Goal: Task Accomplishment & Management: Manage account settings

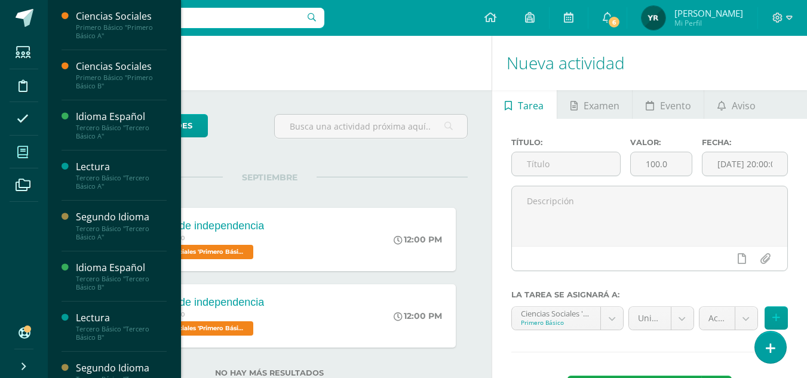
click at [19, 154] on icon at bounding box center [22, 152] width 11 height 12
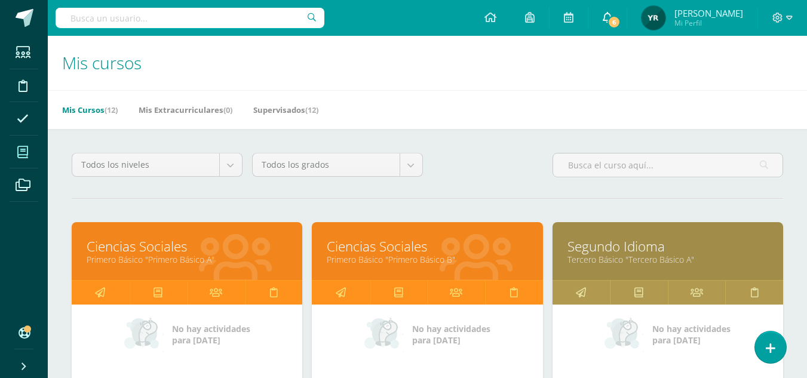
click at [617, 17] on span "6" at bounding box center [614, 22] width 13 height 13
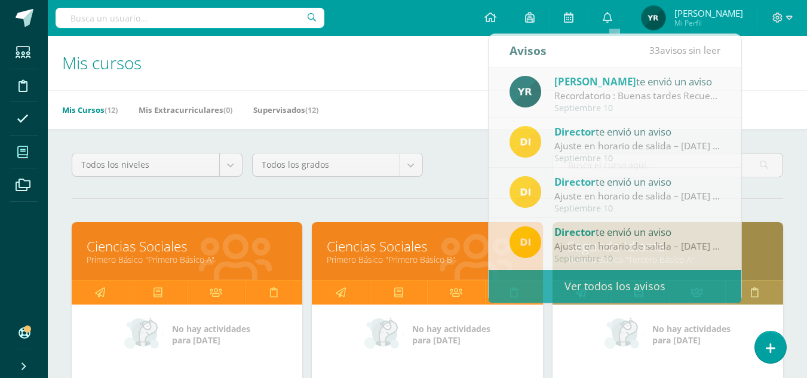
click at [421, 76] on h1 "Mis cursos" at bounding box center [427, 63] width 731 height 54
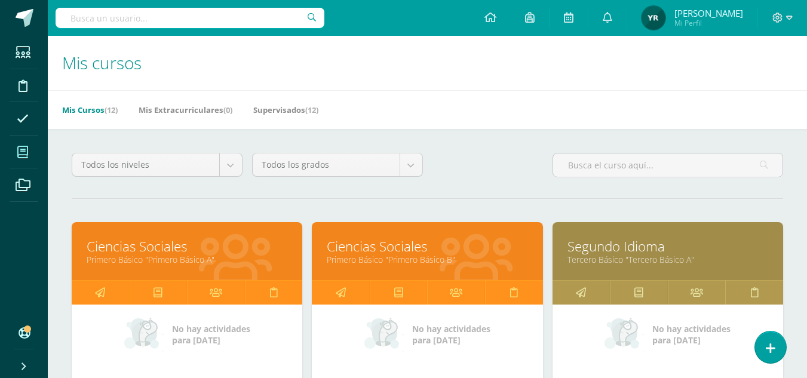
click at [346, 256] on link "Primero Básico "Primero Básico B"" at bounding box center [427, 259] width 201 height 11
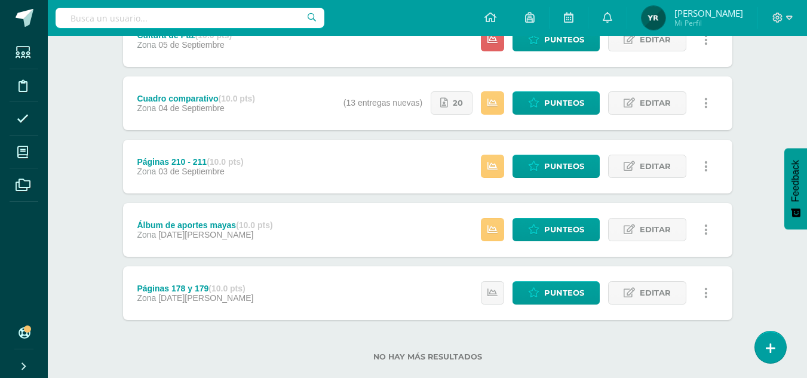
scroll to position [271, 0]
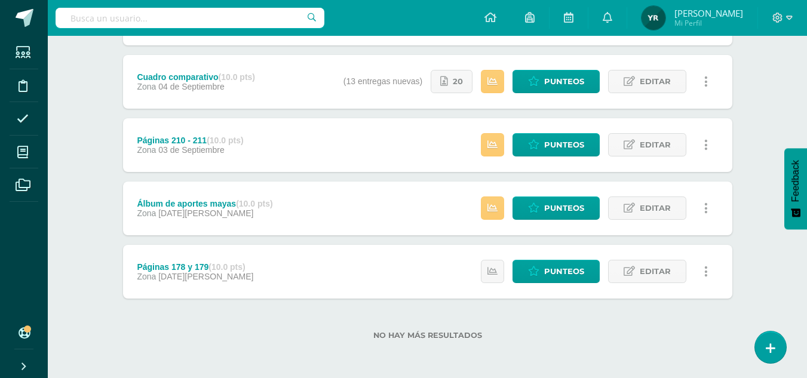
click at [512, 272] on div "Estatus de Actividad: 0 Estudiantes sin calificar 3 Estudiantes con cero Media …" at bounding box center [597, 272] width 269 height 54
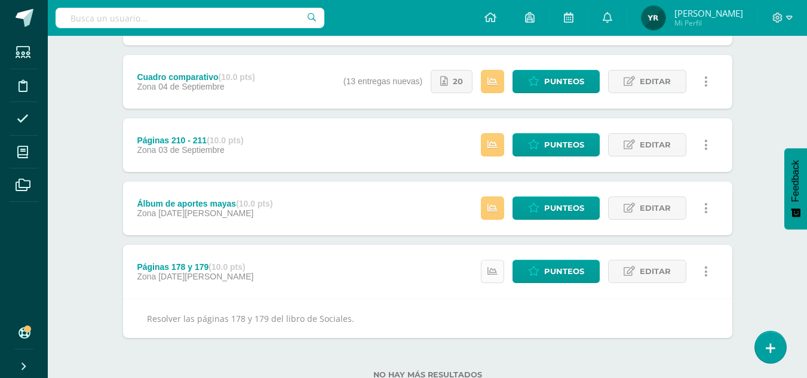
click at [497, 272] on icon at bounding box center [492, 271] width 10 height 10
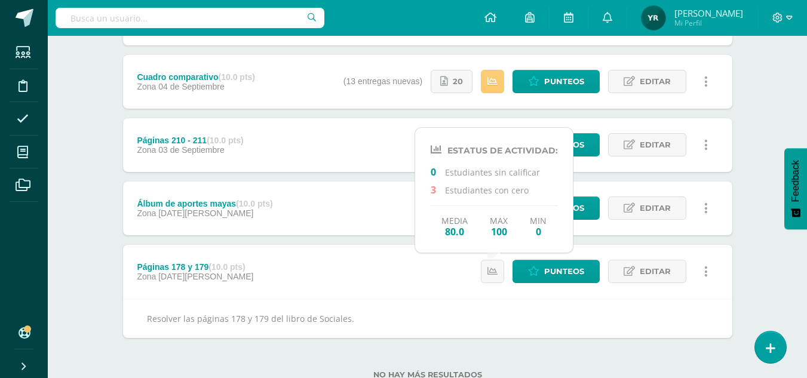
click at [415, 232] on div "Estatus de Actividad: 0 Estudiantes sin calificar 3 Estudiantes con cero Media …" at bounding box center [494, 190] width 158 height 126
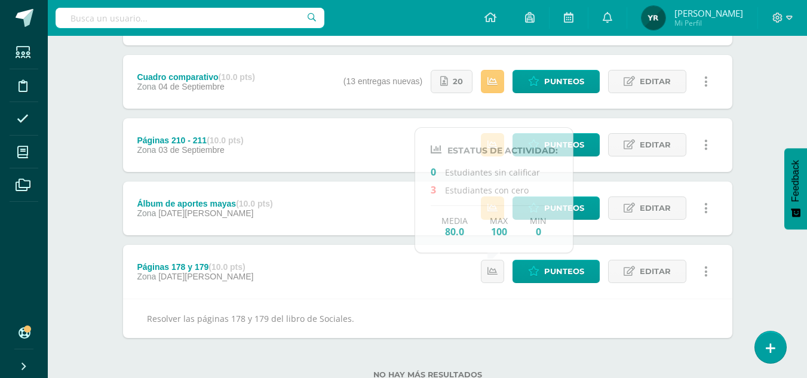
click at [369, 241] on div "Proyecto de independencia (30.0 pts) Evaluación 12 de Septiembre Estatus de Act…" at bounding box center [427, 133] width 609 height 410
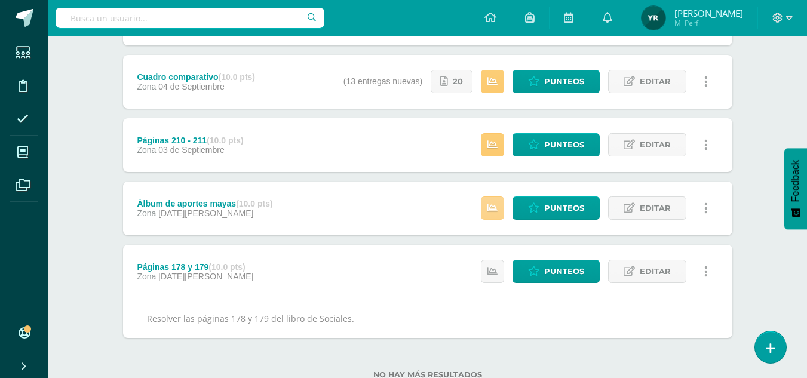
click at [493, 209] on icon at bounding box center [492, 208] width 10 height 10
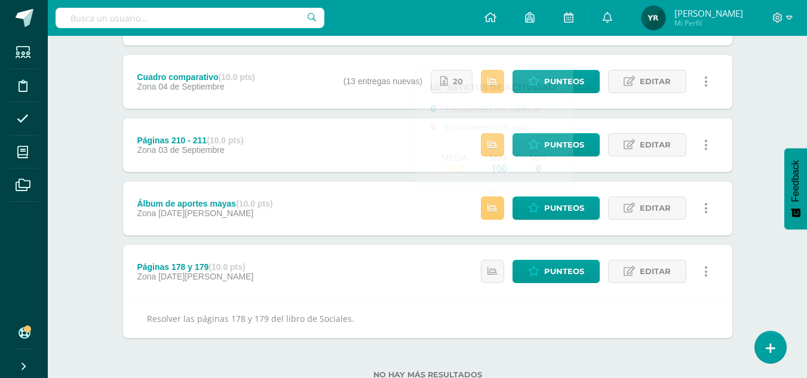
click at [398, 182] on div "Álbum de aportes mayas (10.0 pts) Zona 25 de Agosto Punteos Editar Historial de…" at bounding box center [427, 209] width 609 height 54
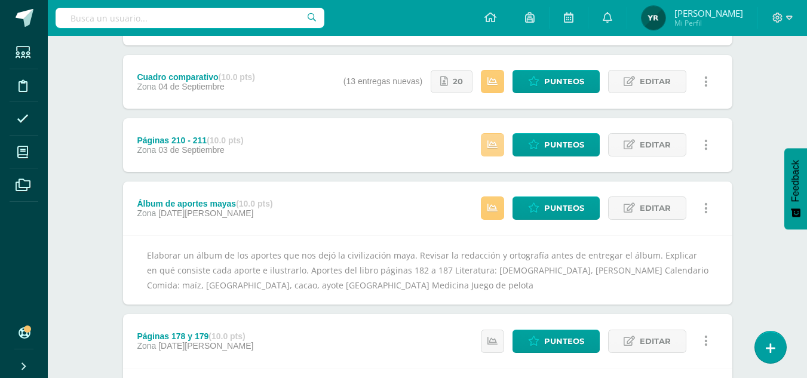
click at [498, 142] on icon at bounding box center [492, 145] width 10 height 10
click at [437, 174] on div "Proyecto de independencia (30.0 pts) Evaluación 12 de Septiembre Estatus de Act…" at bounding box center [427, 168] width 609 height 480
click at [496, 207] on icon at bounding box center [492, 208] width 10 height 10
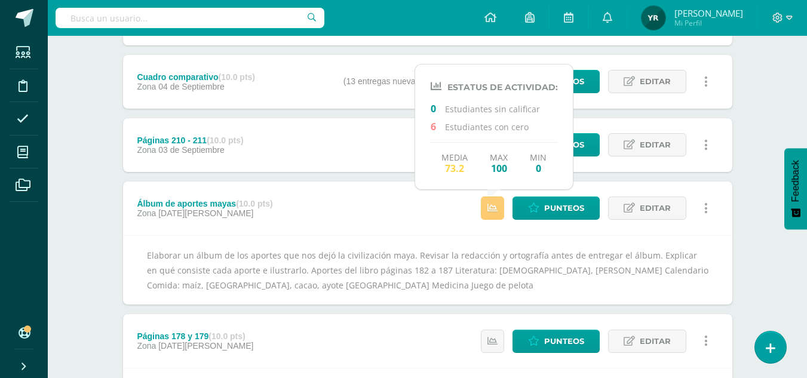
click at [378, 175] on div "Proyecto de independencia (30.0 pts) Evaluación 12 de Septiembre Estatus de Act…" at bounding box center [427, 168] width 609 height 480
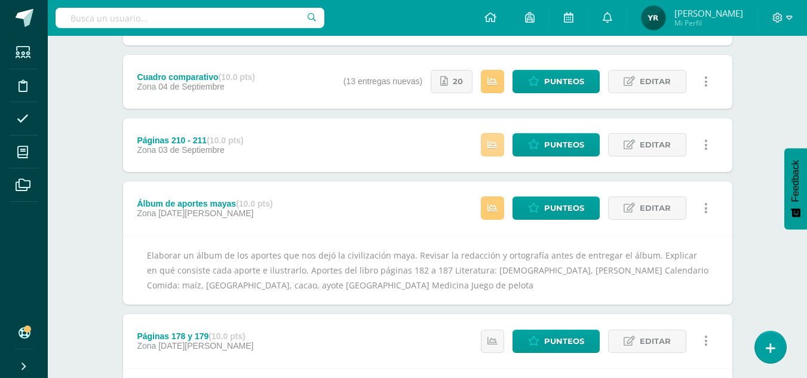
click at [489, 140] on icon at bounding box center [492, 145] width 10 height 10
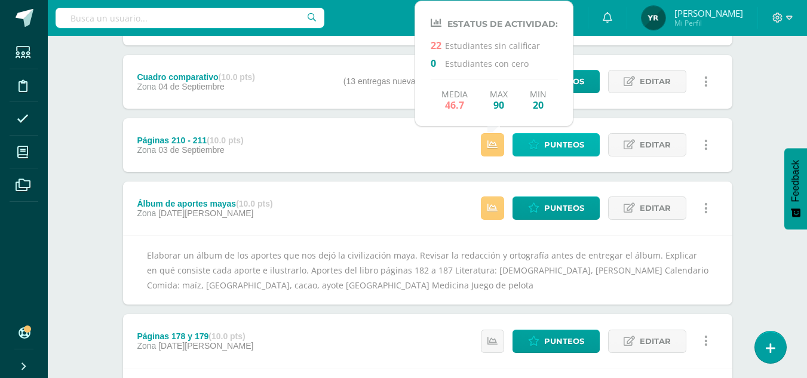
click at [552, 134] on span "Punteos" at bounding box center [564, 145] width 40 height 22
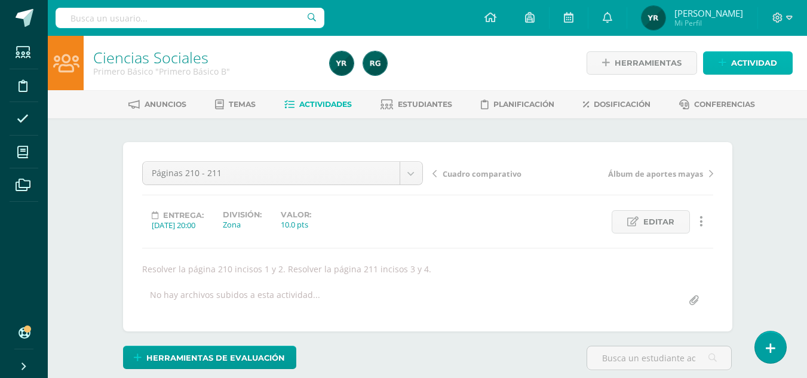
click at [759, 57] on span "Actividad" at bounding box center [754, 63] width 46 height 22
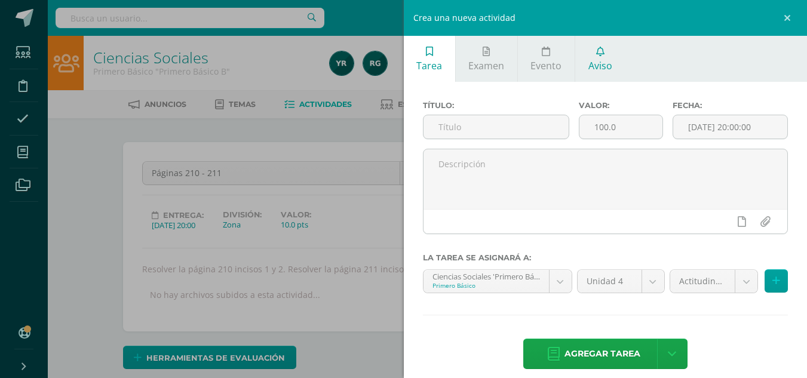
click at [607, 59] on span "Aviso" at bounding box center [600, 65] width 24 height 13
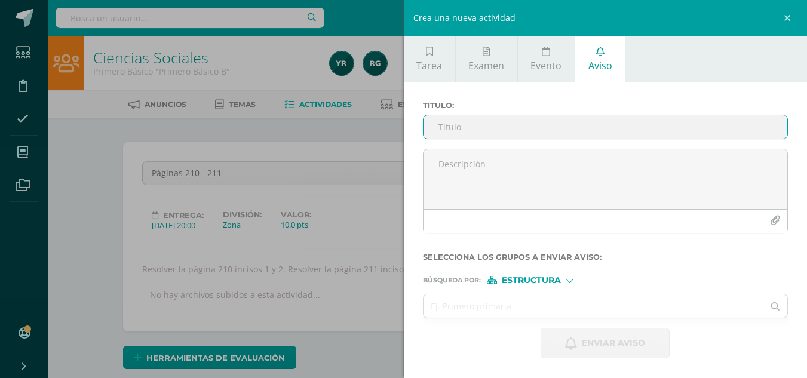
click at [556, 121] on input "Titulo :" at bounding box center [606, 126] width 364 height 23
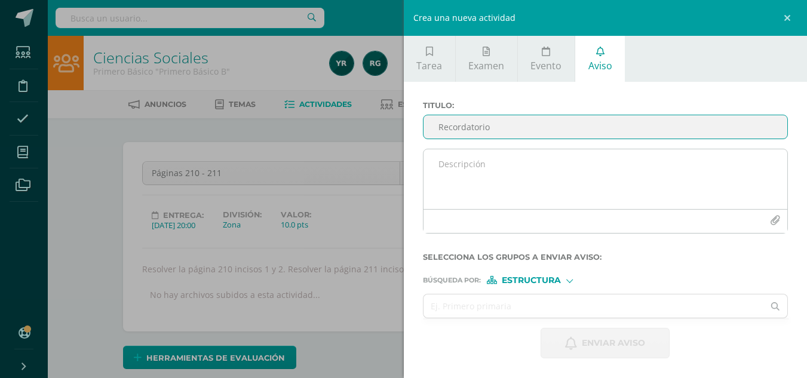
type input "Recordatorio"
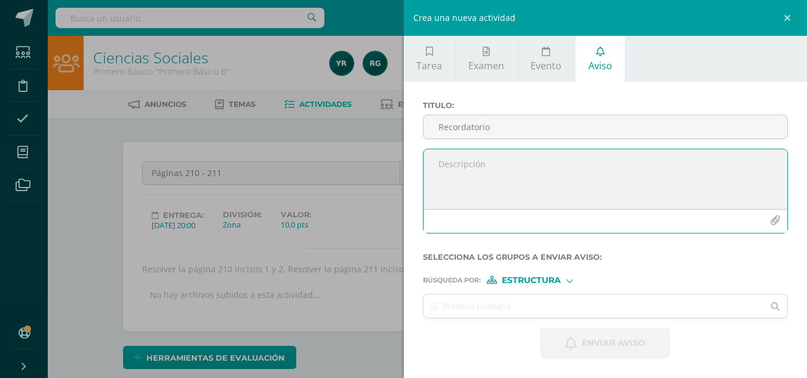
click at [494, 176] on textarea at bounding box center [606, 179] width 364 height 60
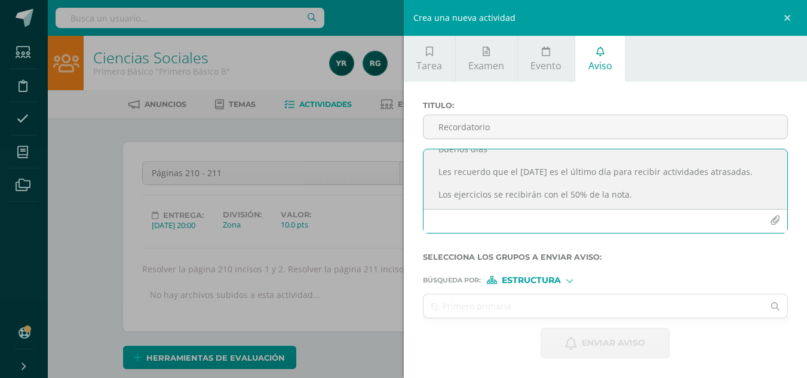
scroll to position [41, 0]
click at [576, 204] on textarea "Buenos días Les recuerdo que el martes 16 de septiembre es el último día para r…" at bounding box center [606, 179] width 364 height 60
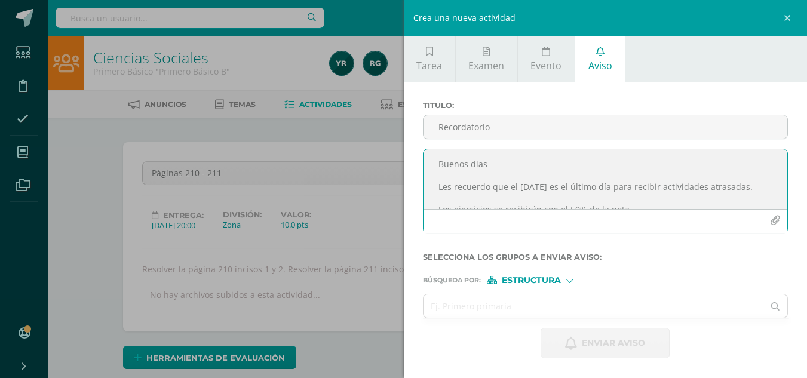
scroll to position [36, 0]
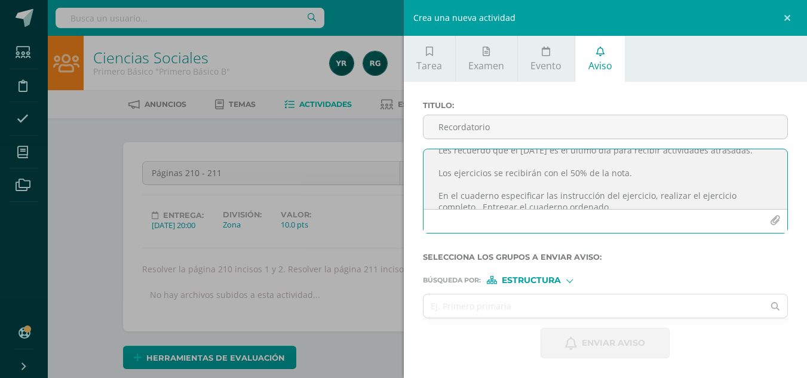
click at [535, 162] on textarea "Buenos días Les recuerdo que el martes 16 de septiembre es el último día para r…" at bounding box center [606, 179] width 364 height 60
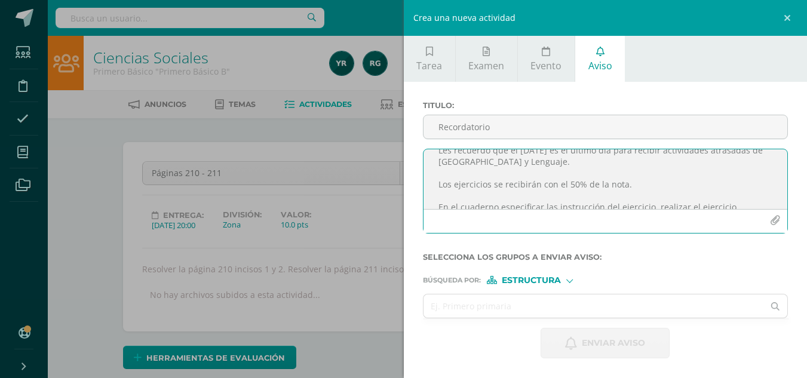
scroll to position [83, 0]
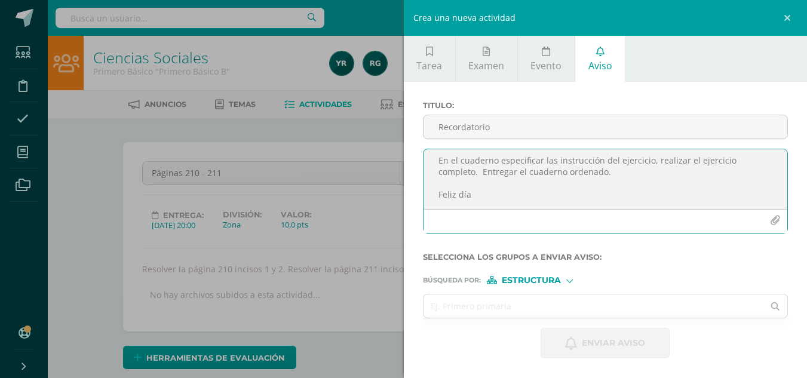
click at [492, 182] on textarea "Buenos días Les recuerdo que el martes 16 de septiembre es el último día para r…" at bounding box center [606, 179] width 364 height 60
click at [637, 194] on textarea "Buenos días Les recuerdo que el martes 16 de septiembre es el último día para r…" at bounding box center [606, 179] width 364 height 60
type textarea "Buenos días Les recuerdo que el martes 16 de septiembre es el último día para r…"
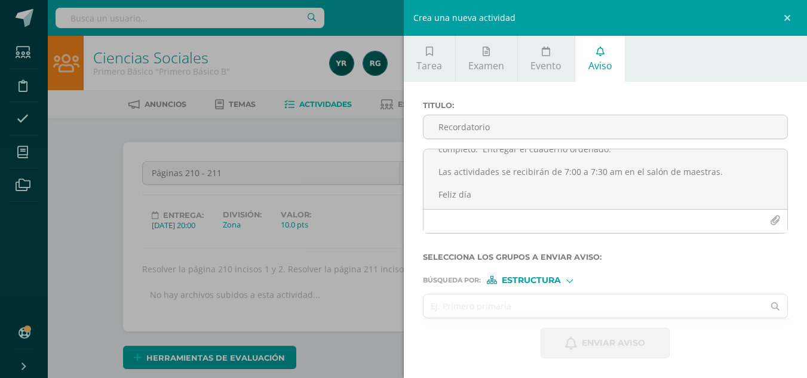
click at [570, 309] on input "text" at bounding box center [594, 306] width 341 height 23
type input "l"
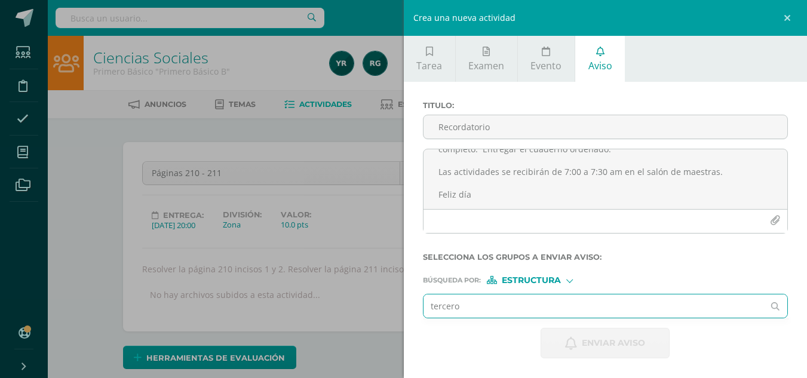
type input "tercero"
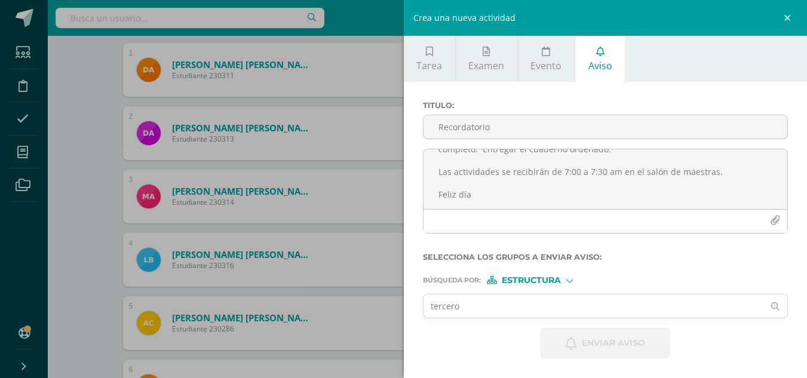
scroll to position [412, 0]
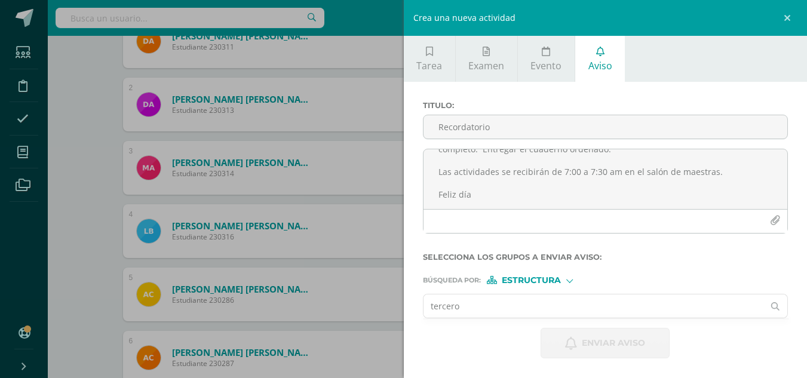
click at [548, 310] on input "tercero" at bounding box center [594, 306] width 341 height 23
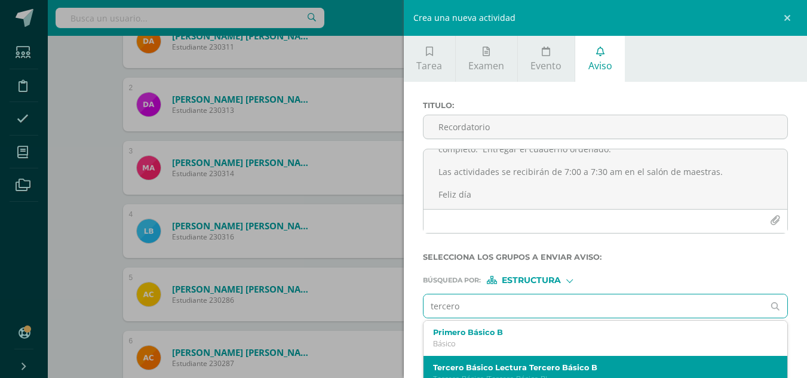
click at [553, 372] on div "Tercero Básico Lectura Tercero Básico B Tercero Básico 'Tercero Básico B'" at bounding box center [598, 373] width 330 height 21
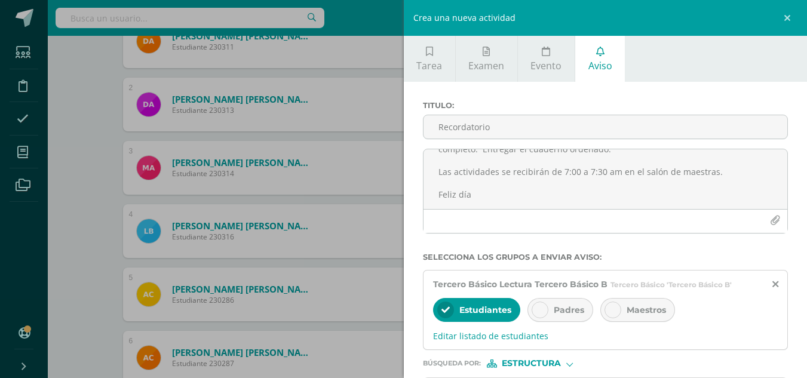
scroll to position [83, 0]
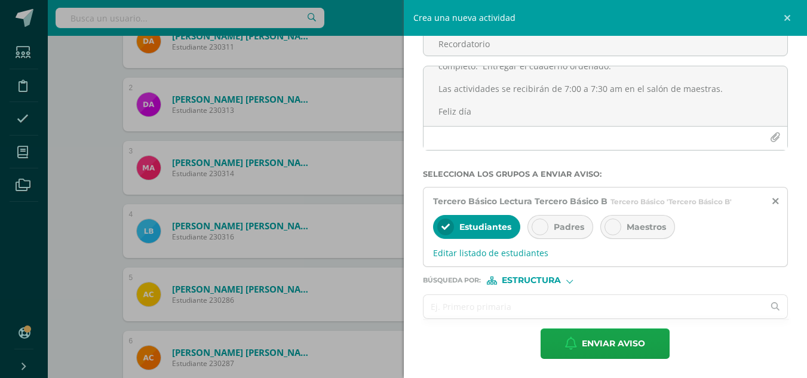
click at [502, 317] on input "text" at bounding box center [594, 306] width 341 height 23
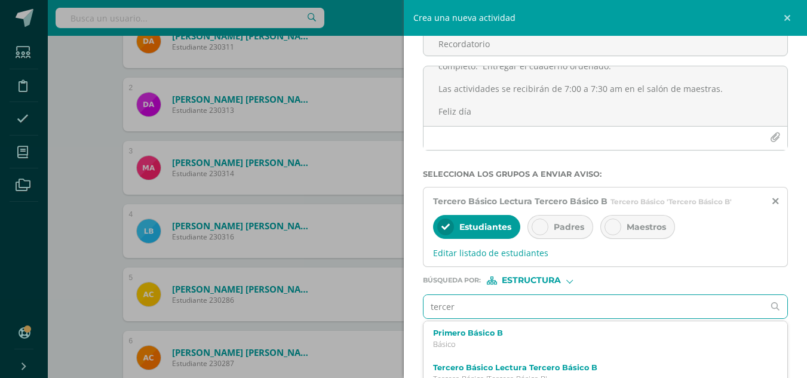
type input "tercero"
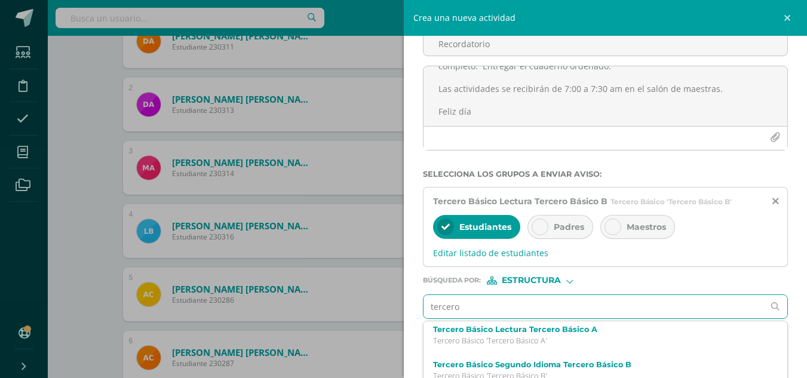
scroll to position [65, 0]
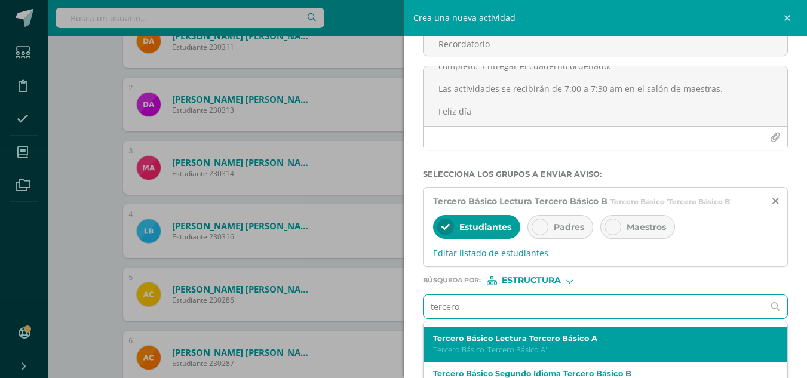
click at [673, 354] on p "Tercero Básico 'Tercero Básico A'" at bounding box center [598, 350] width 330 height 10
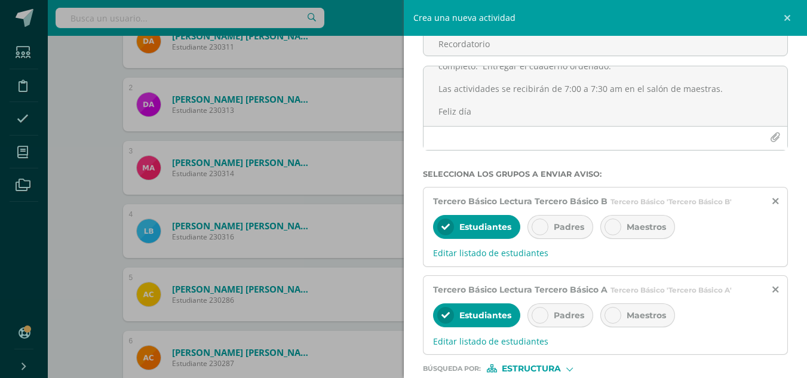
scroll to position [171, 0]
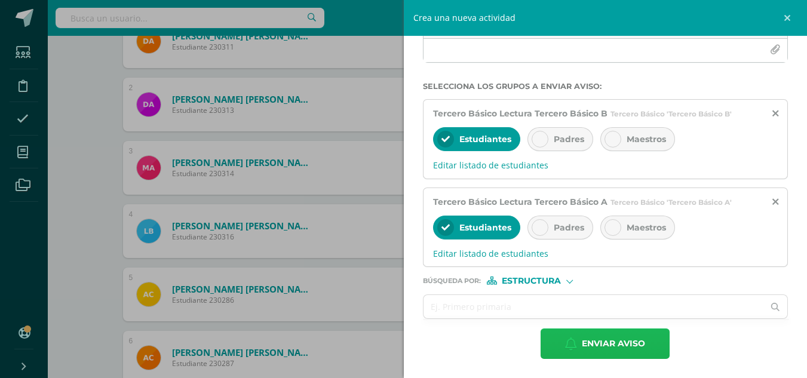
click at [600, 345] on span "Enviar aviso" at bounding box center [613, 343] width 63 height 29
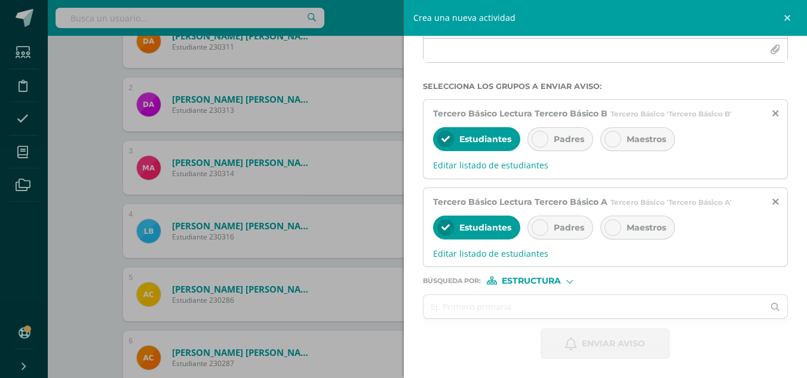
scroll to position [0, 0]
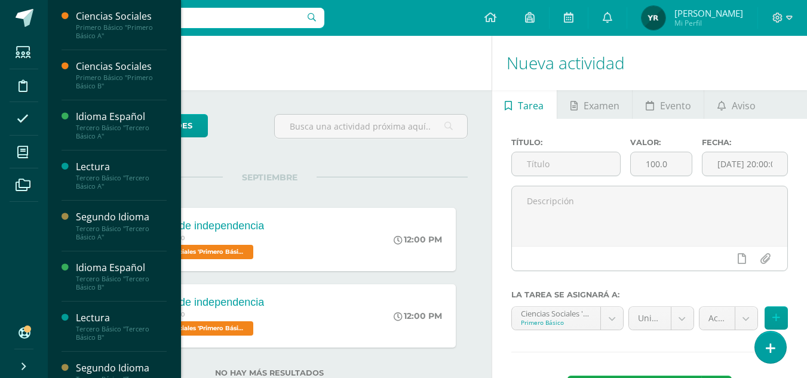
click at [40, 151] on li "Mis cursos" at bounding box center [24, 152] width 48 height 33
click at [30, 151] on span at bounding box center [23, 152] width 27 height 27
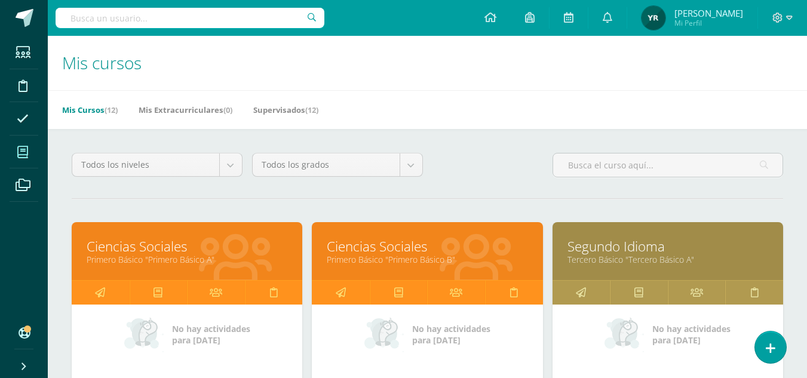
click at [385, 252] on link "Ciencias Sociales" at bounding box center [427, 246] width 201 height 19
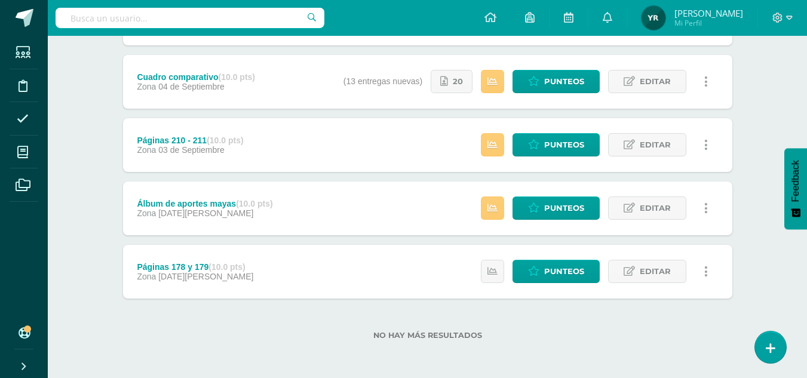
scroll to position [269, 0]
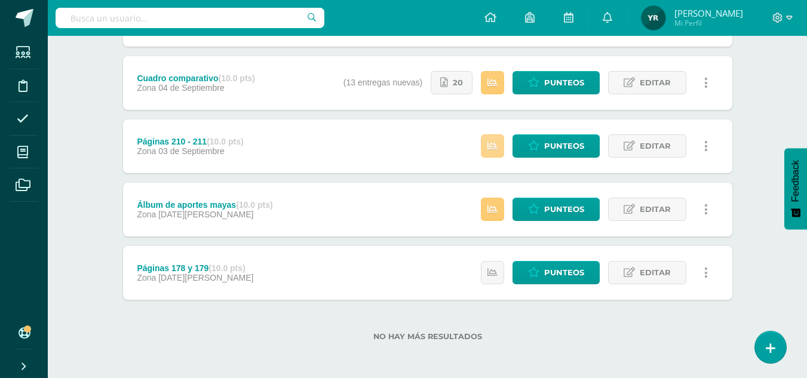
click at [495, 152] on link at bounding box center [492, 145] width 23 height 23
click at [548, 149] on span "Punteos" at bounding box center [564, 146] width 40 height 22
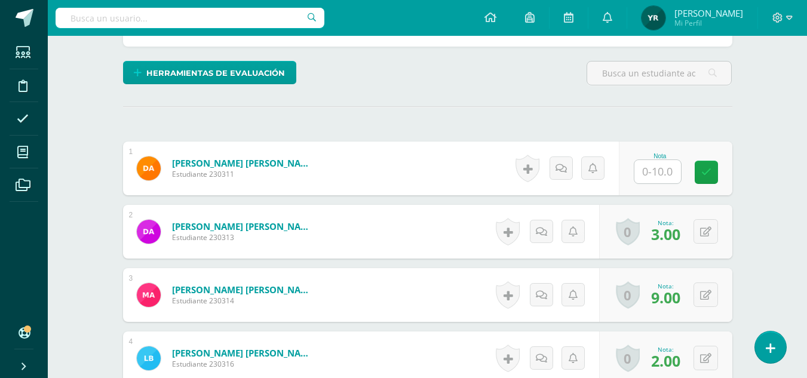
scroll to position [346, 0]
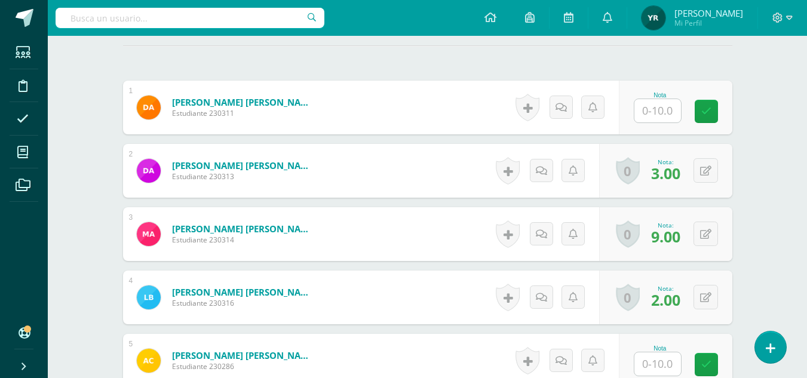
click at [663, 111] on input "text" at bounding box center [657, 110] width 47 height 23
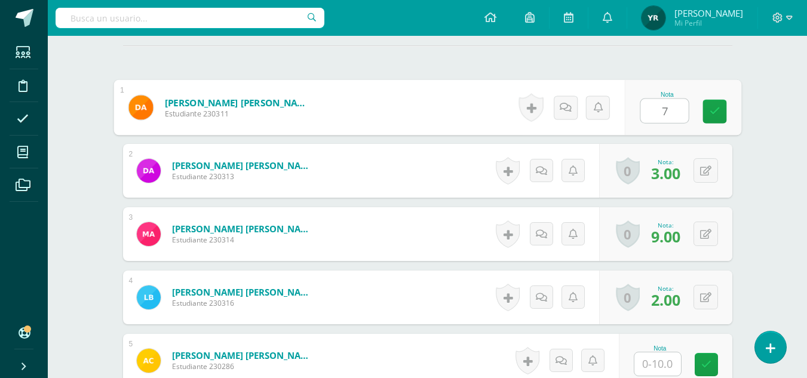
type input "7"
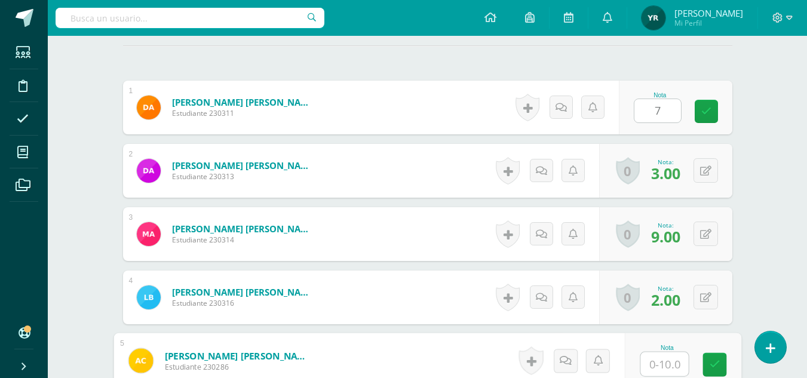
click at [657, 363] on input "text" at bounding box center [664, 364] width 48 height 24
type input "10"
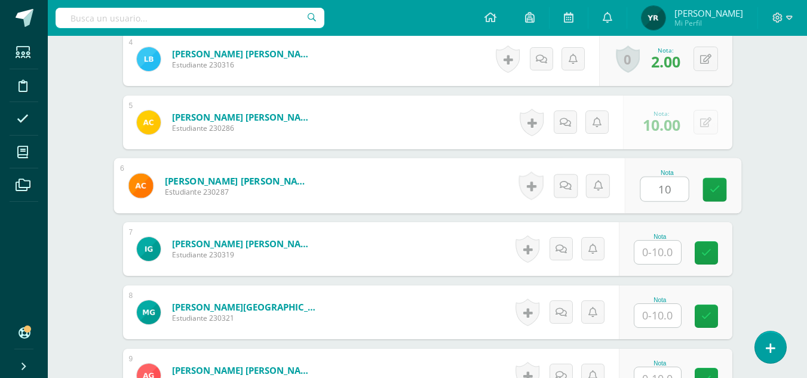
type input "10"
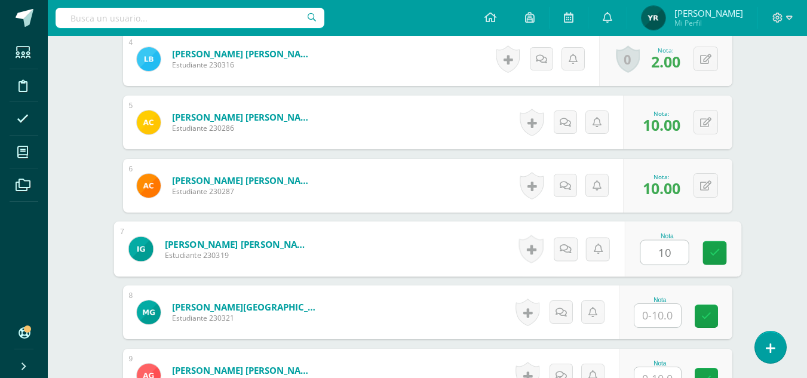
type input "10"
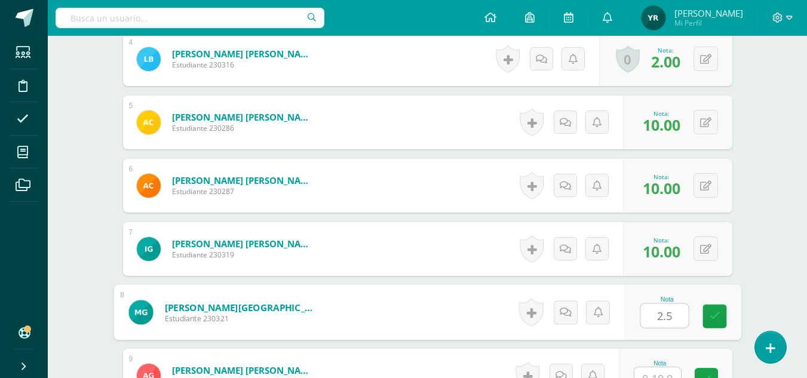
type input "2.5"
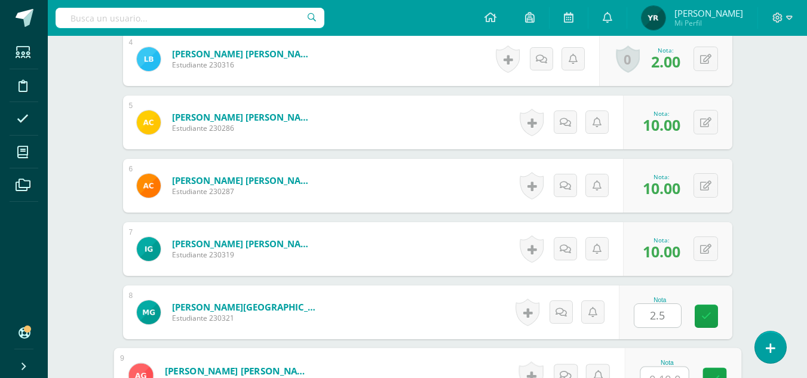
scroll to position [597, 0]
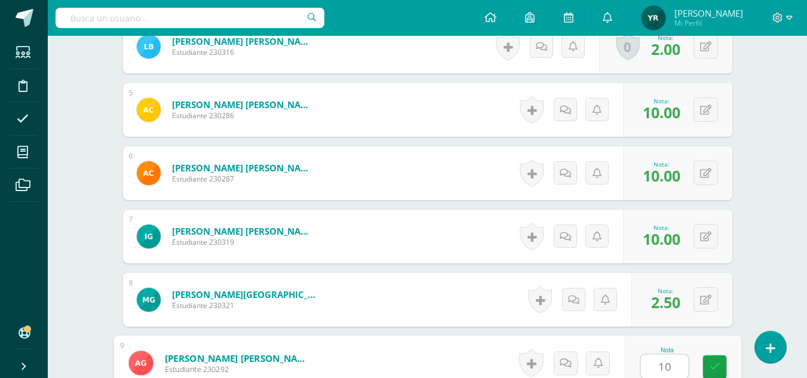
type input "10"
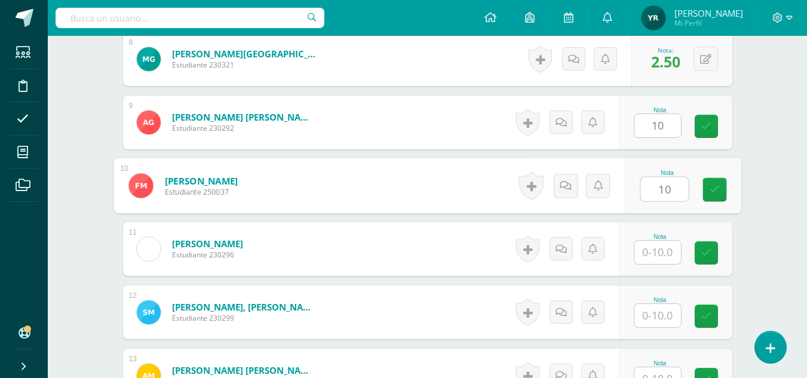
type input "10"
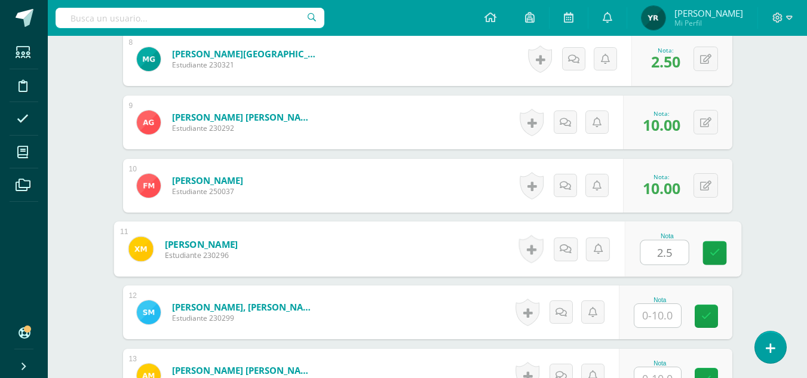
type input "2.5"
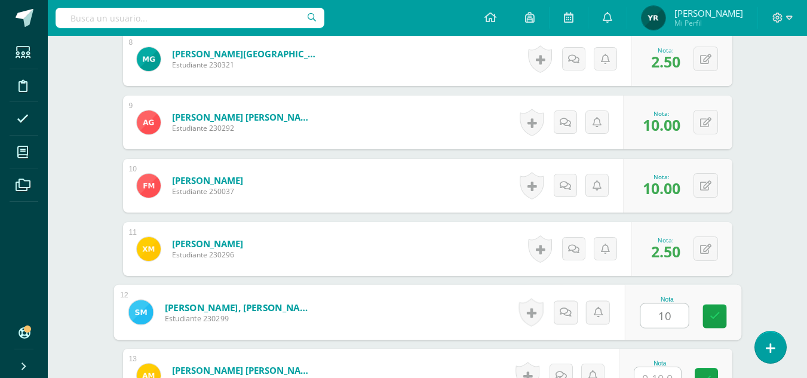
type input "10"
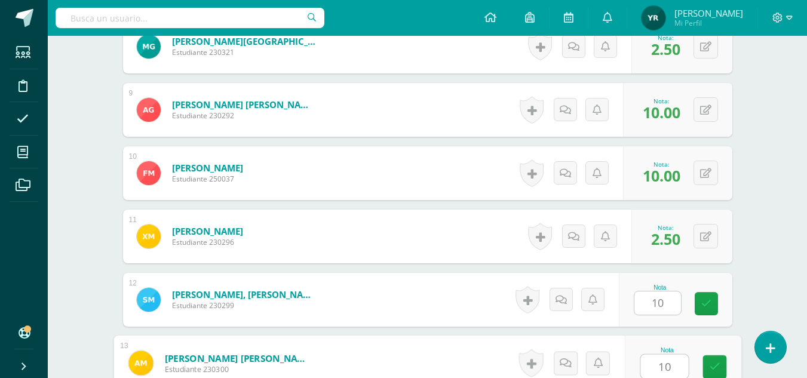
type input "10"
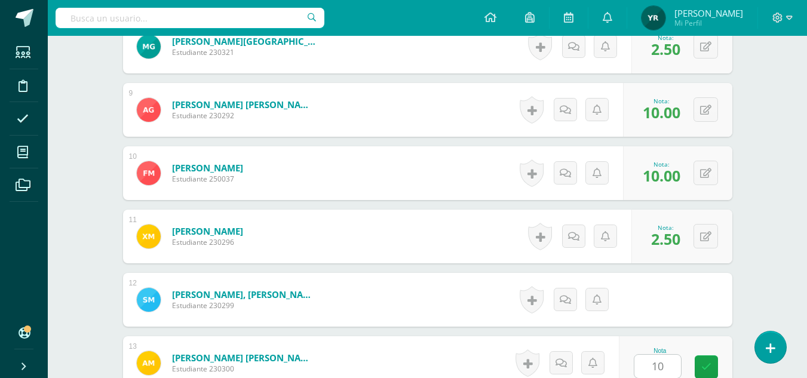
scroll to position [1091, 0]
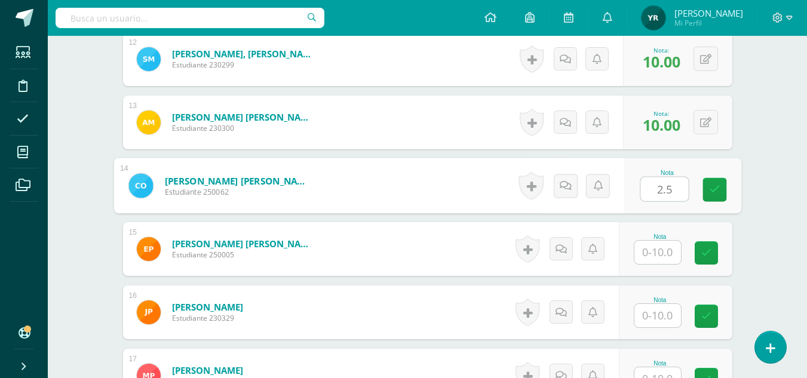
type input "2.5"
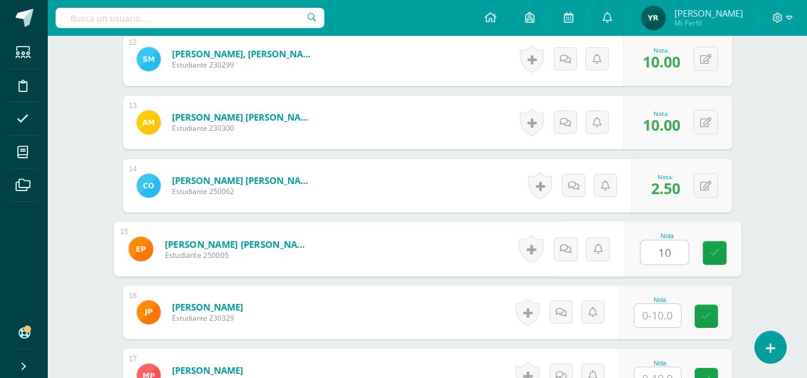
type input "10"
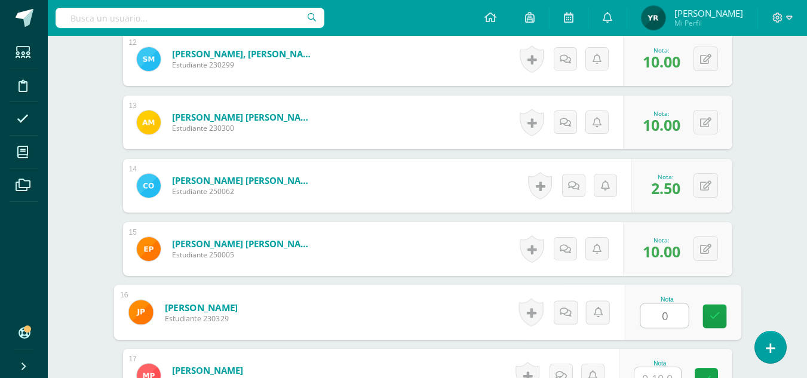
type input "0"
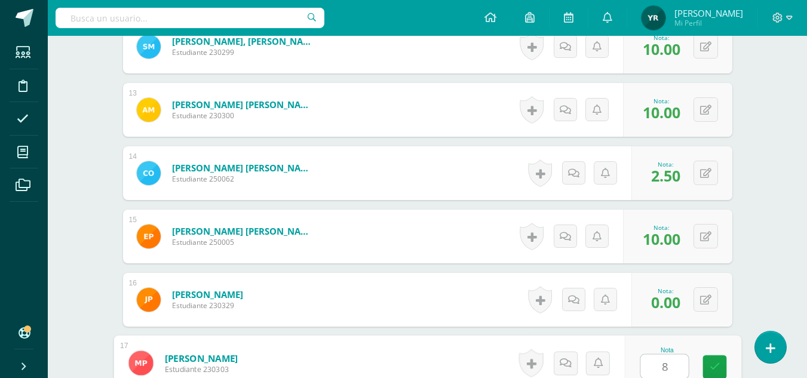
type input "8"
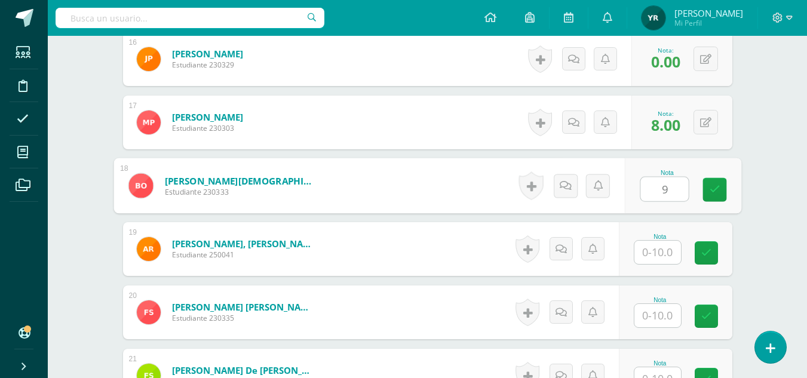
type input "9"
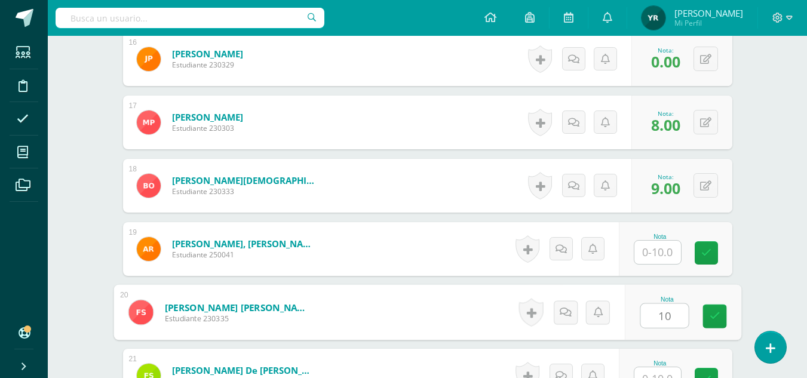
type input "10"
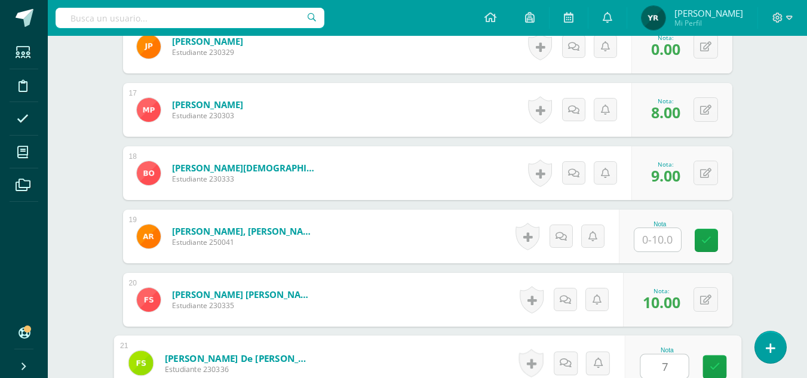
type input "7"
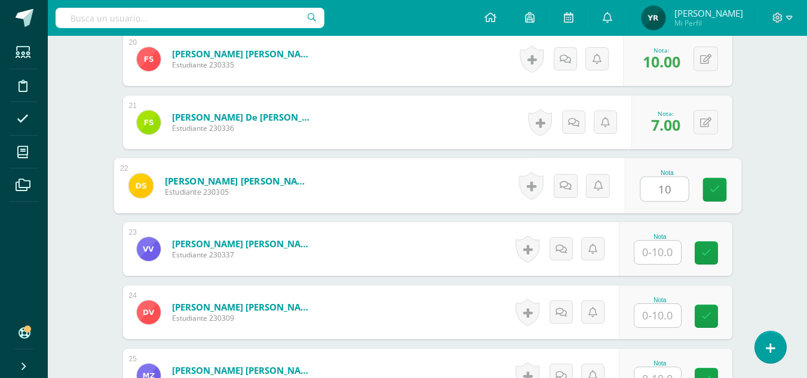
type input "10"
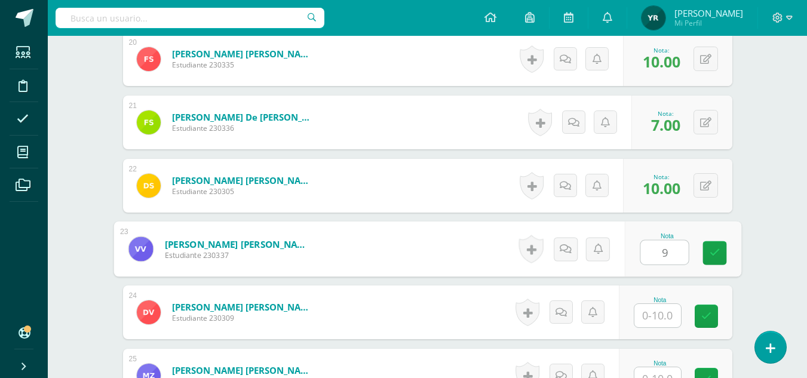
type input "9"
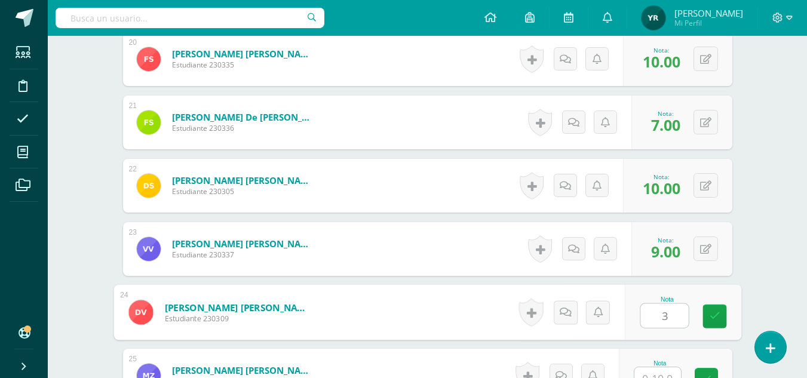
type input "3"
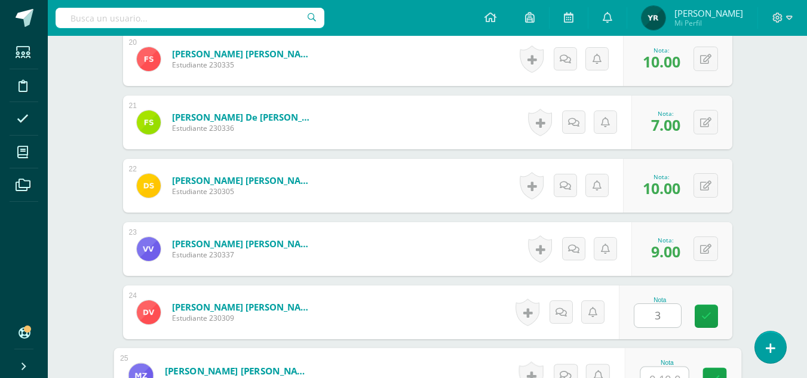
scroll to position [1610, 0]
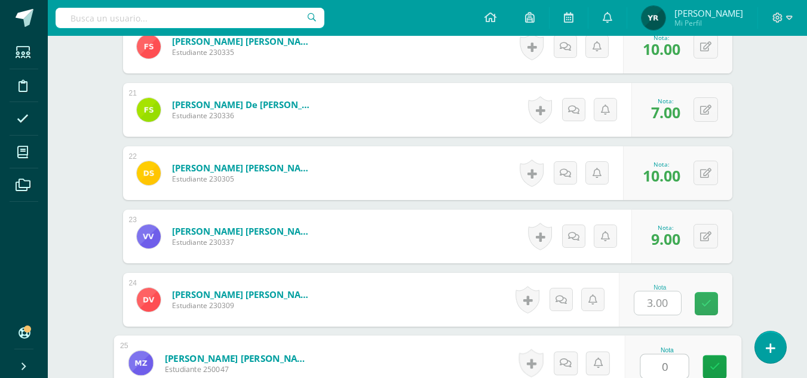
type input "0"
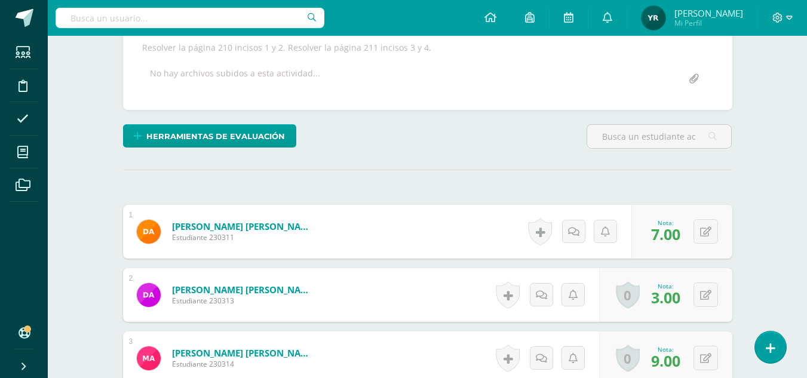
scroll to position [0, 0]
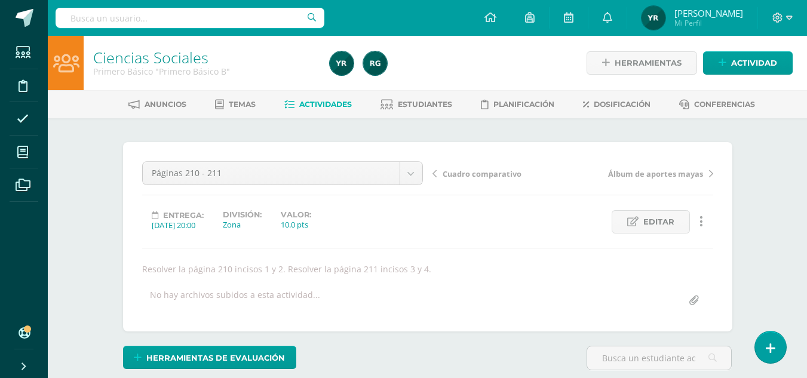
click at [489, 170] on span "Cuadro comparativo" at bounding box center [482, 173] width 79 height 11
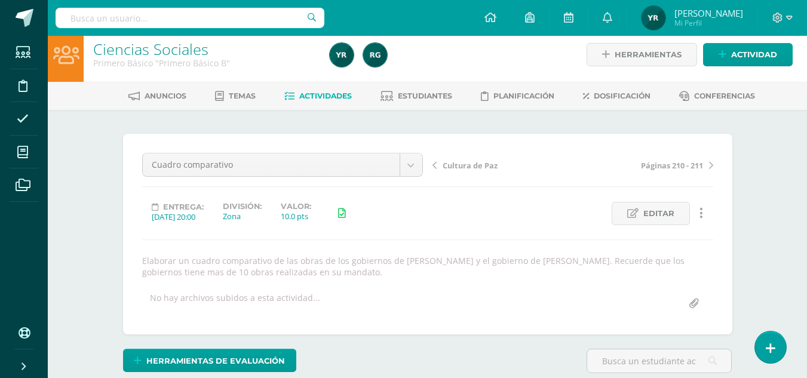
drag, startPoint x: 0, startPoint y: 0, endPoint x: 489, endPoint y: 170, distance: 517.3
click at [489, 170] on span "Cultura de Paz" at bounding box center [470, 165] width 55 height 11
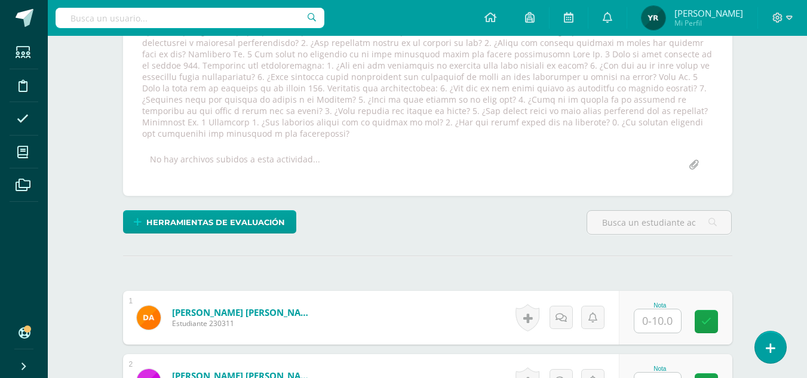
scroll to position [284, 0]
click at [660, 317] on input "text" at bounding box center [657, 320] width 47 height 23
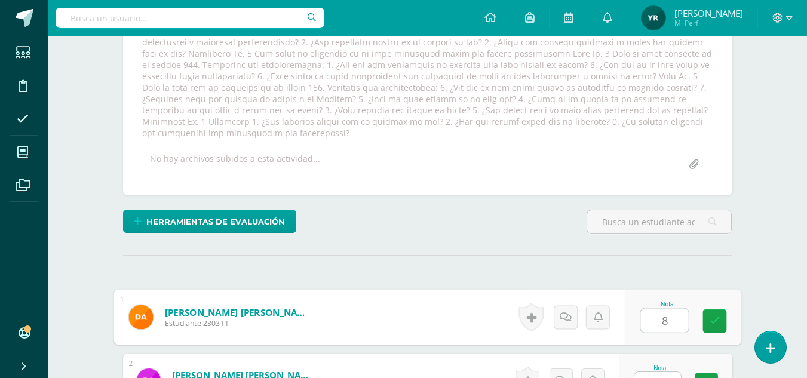
type input "8"
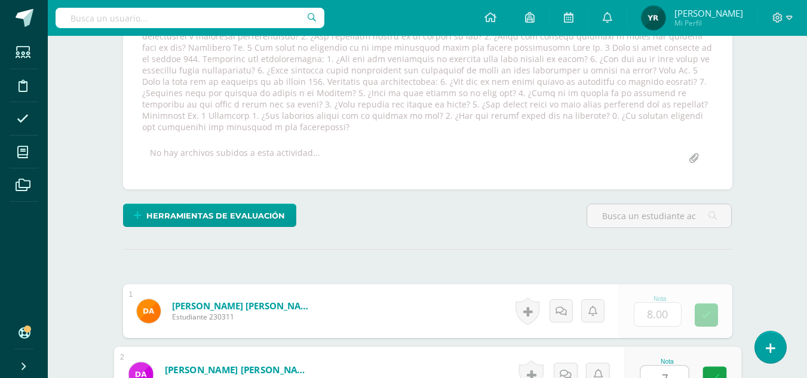
type input "7"
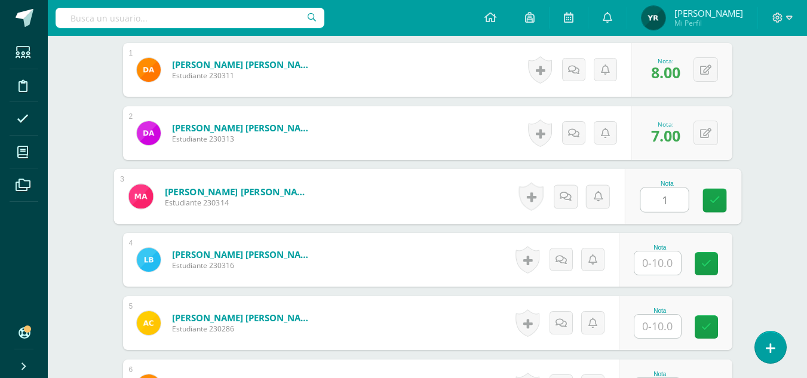
scroll to position [532, 0]
type input "10"
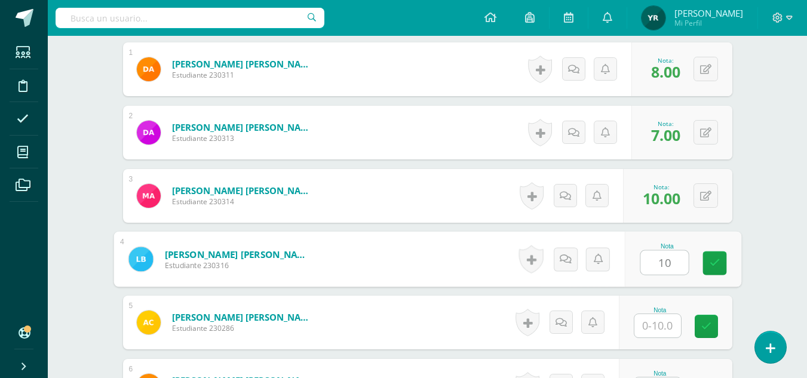
type input "10"
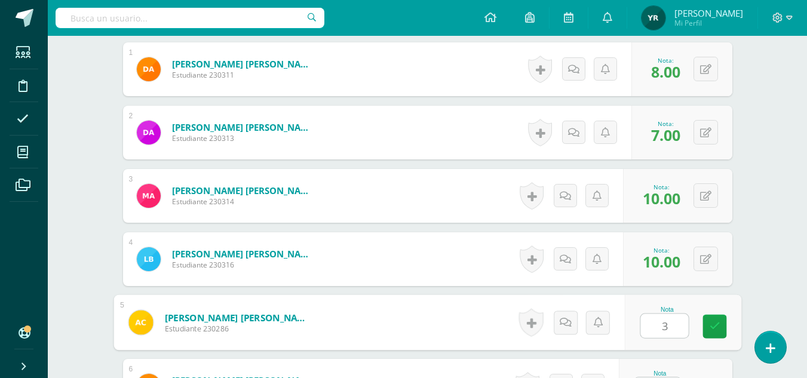
type input "3"
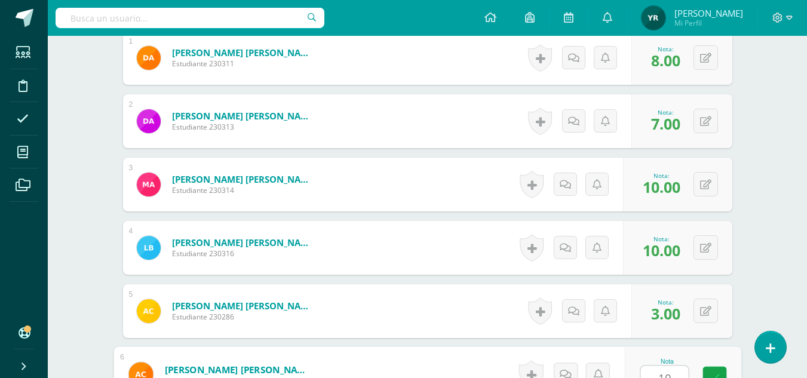
type input "10"
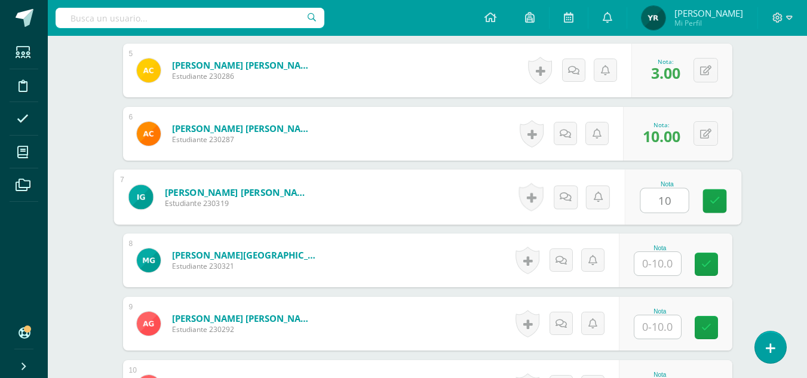
type input "10"
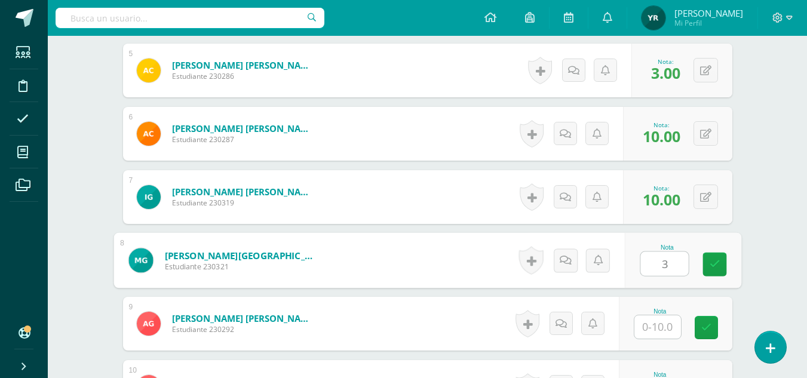
type input "3"
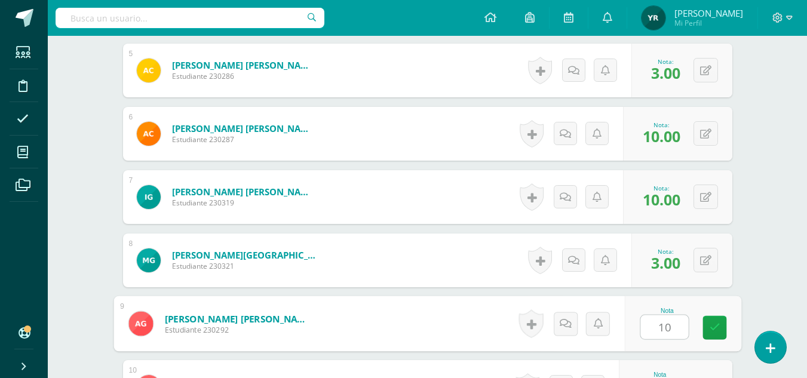
type input "10"
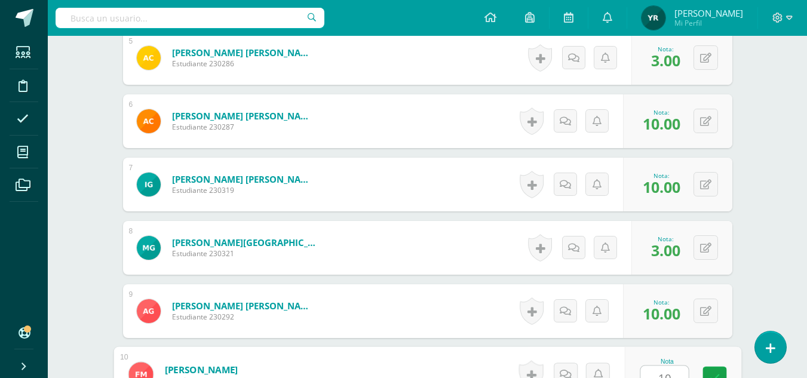
type input "10"
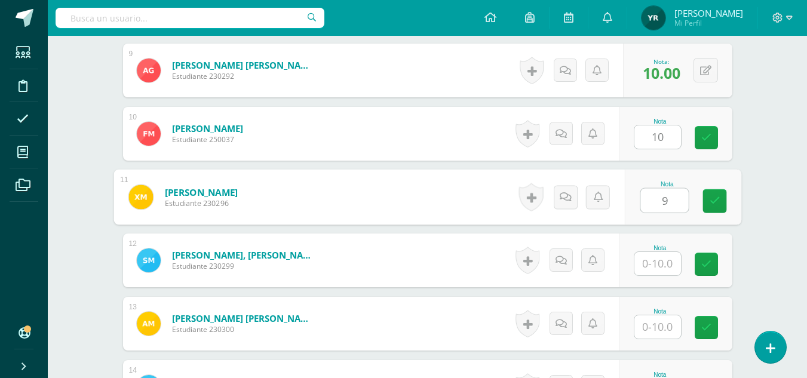
type input "9"
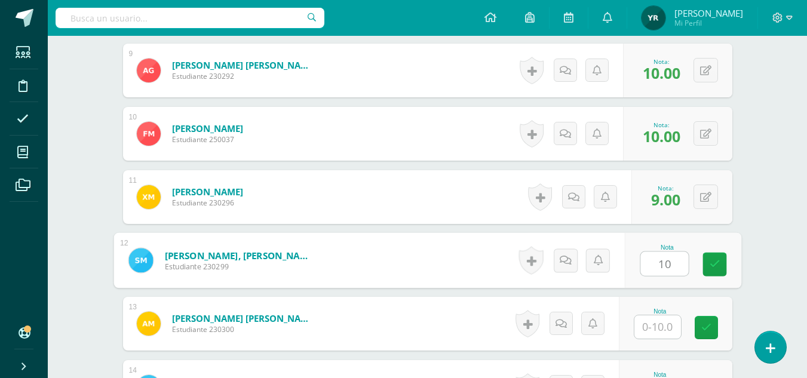
type input "10"
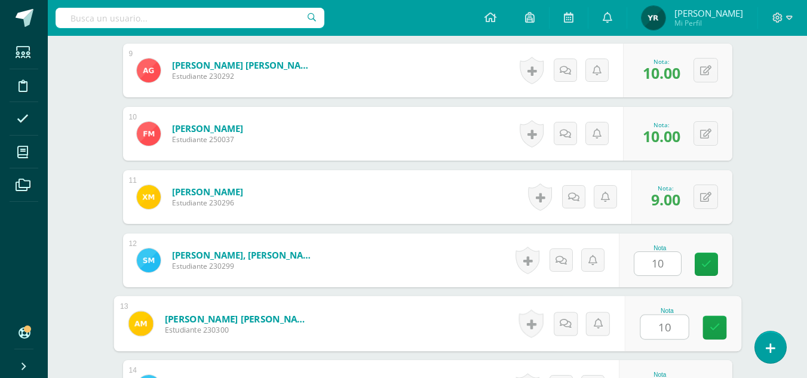
type input "10"
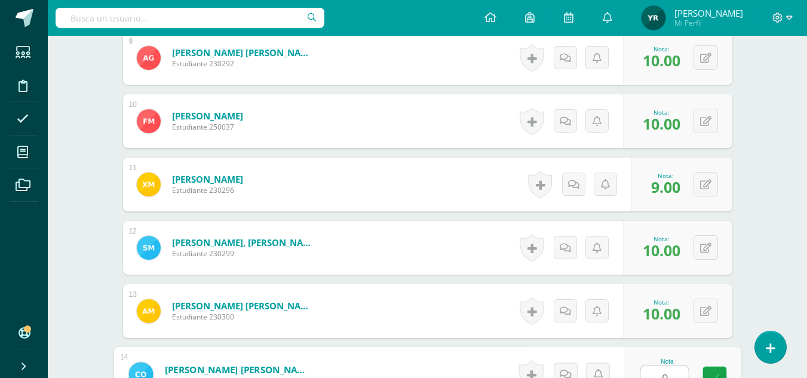
type input "9"
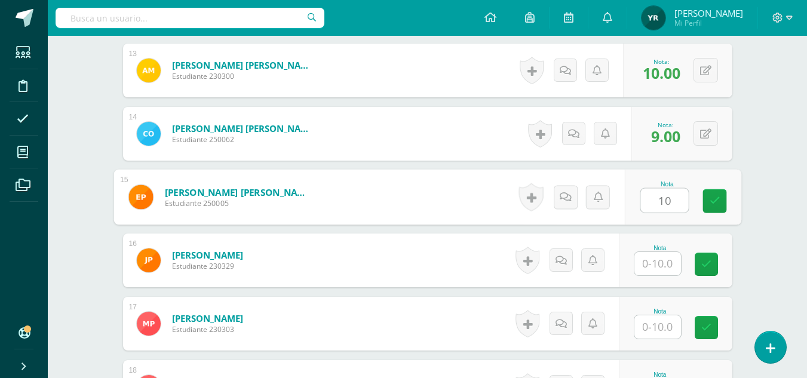
type input "10"
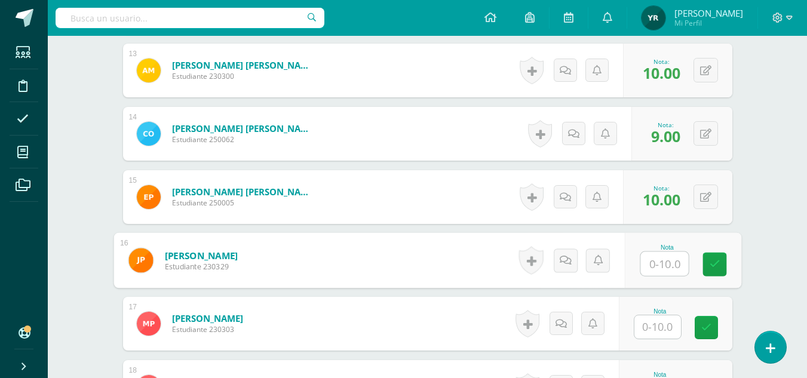
click at [660, 256] on input "text" at bounding box center [664, 264] width 48 height 24
type input "0"
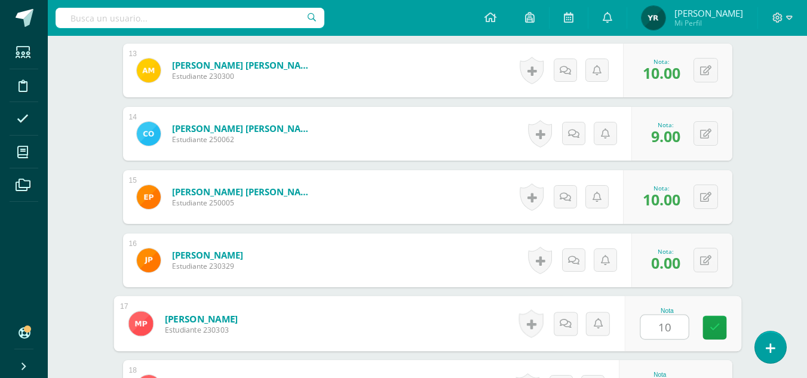
type input "10"
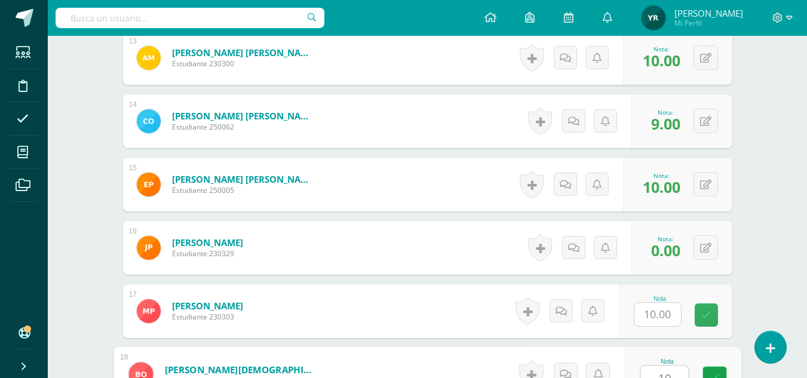
type input "10"
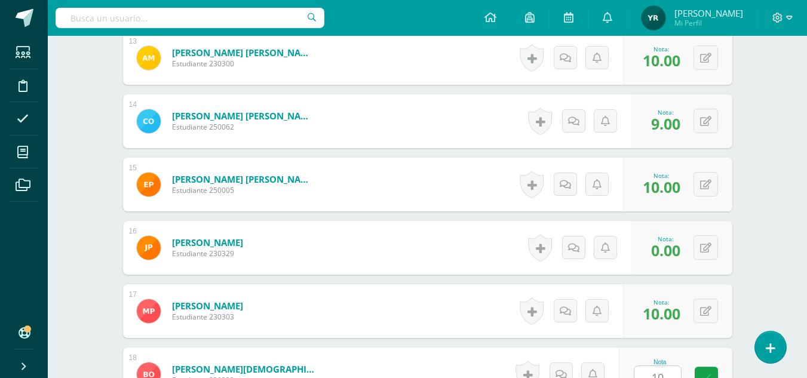
scroll to position [1544, 0]
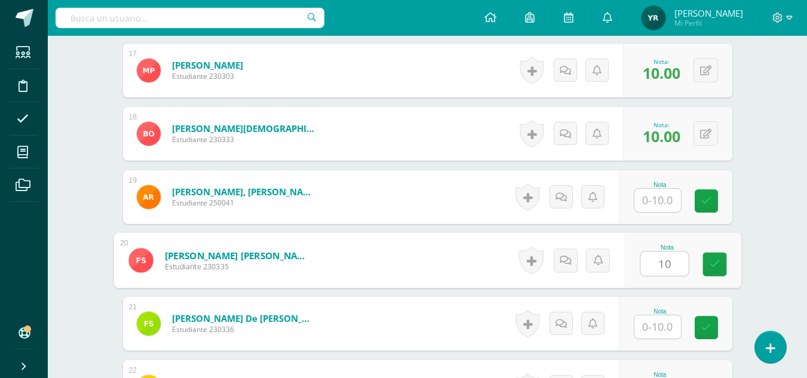
type input "10"
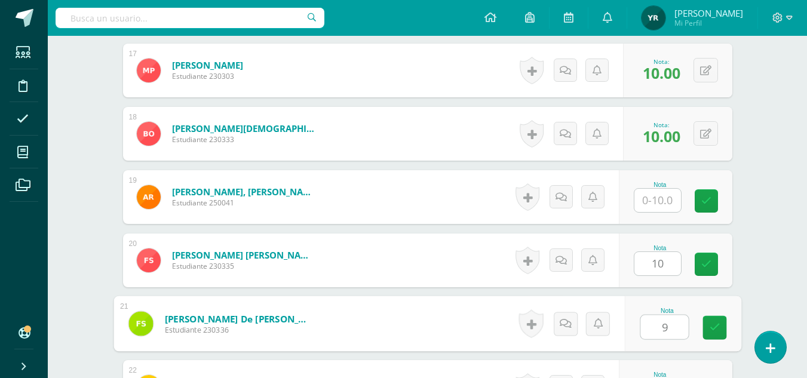
type input "9"
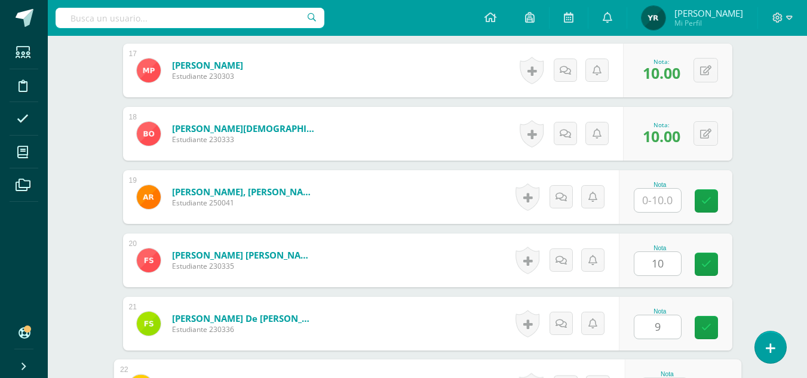
scroll to position [1556, 0]
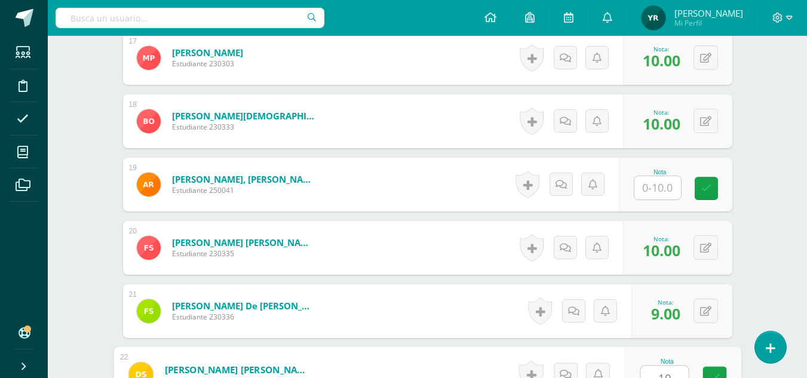
type input "10"
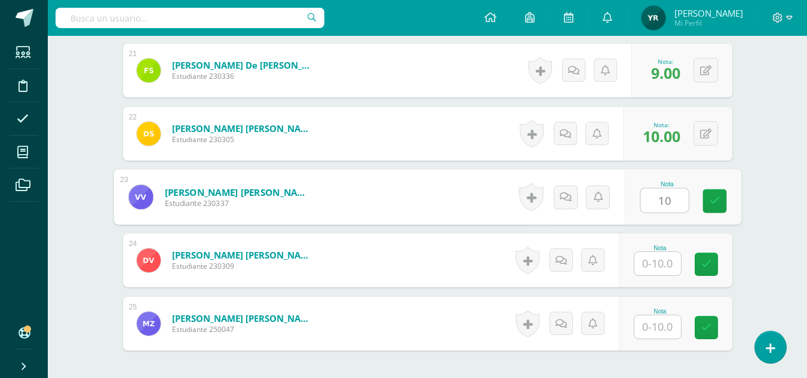
type input "10"
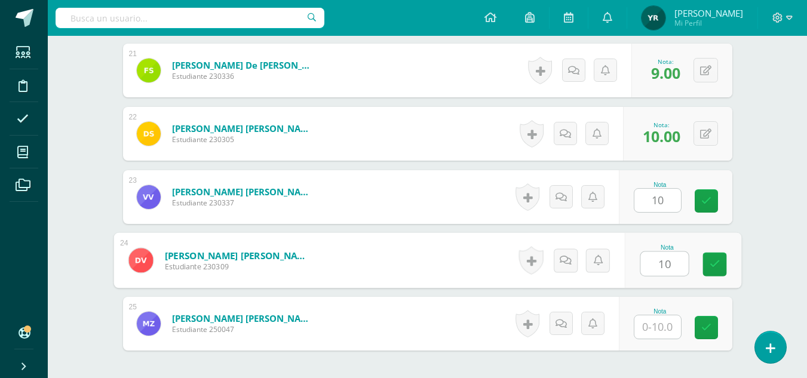
type input "10"
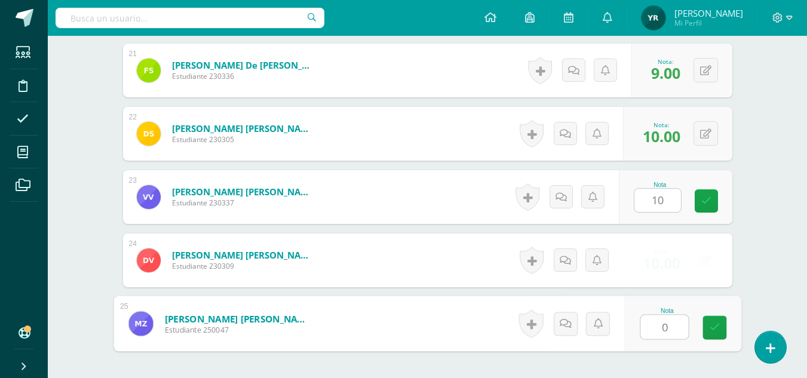
type input "0"
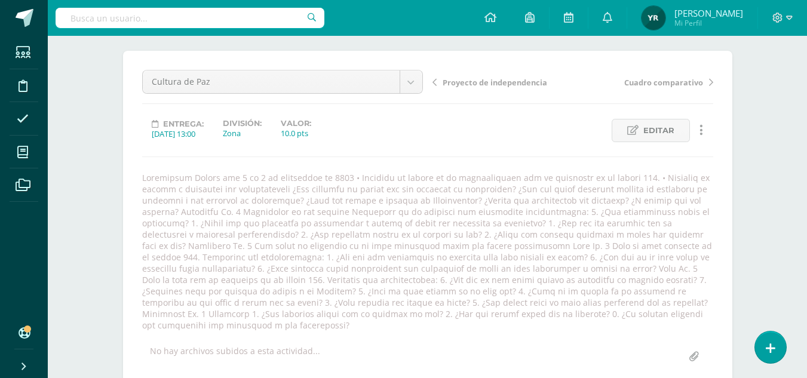
scroll to position [0, 0]
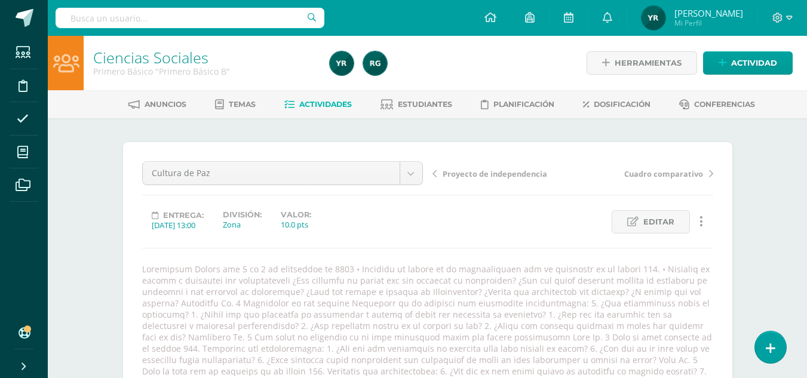
click at [670, 175] on span "Cuadro comparativo" at bounding box center [663, 173] width 79 height 11
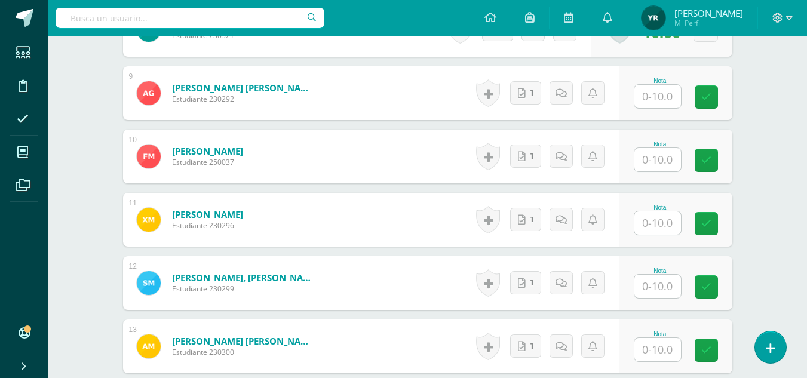
scroll to position [892, 0]
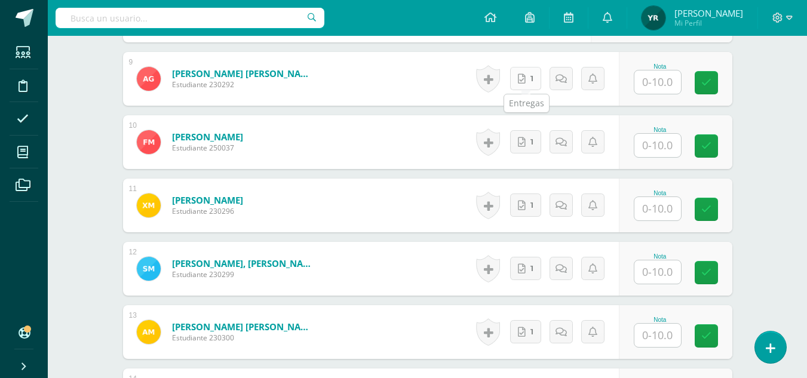
click at [522, 88] on link "1" at bounding box center [525, 78] width 31 height 23
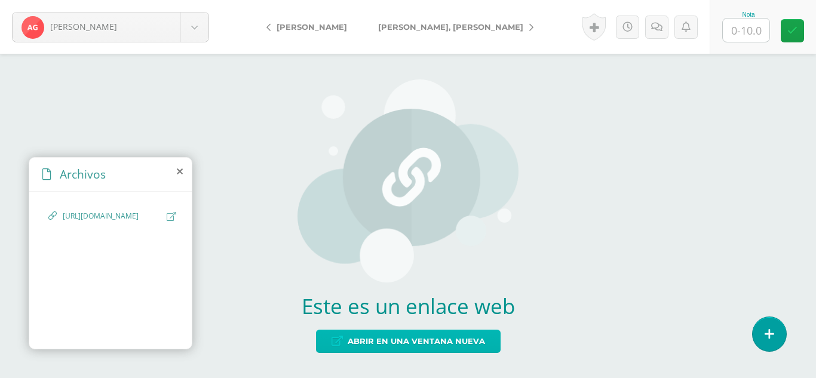
click at [434, 343] on span "Abrir en una ventana nueva" at bounding box center [416, 341] width 137 height 22
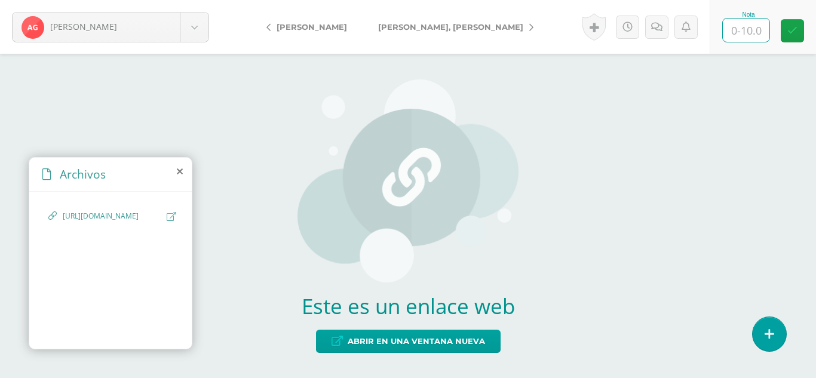
click at [734, 33] on input "text" at bounding box center [746, 30] width 47 height 23
type input "10"
click at [791, 34] on icon at bounding box center [792, 31] width 10 height 10
click at [416, 27] on span "[PERSON_NAME], [PERSON_NAME]" at bounding box center [450, 27] width 145 height 10
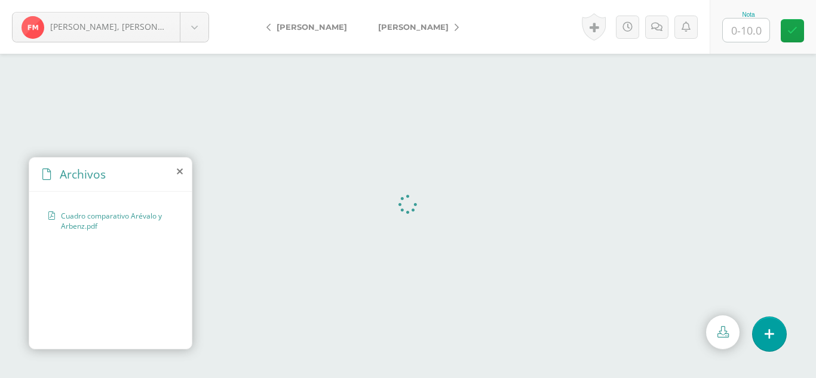
click at [753, 30] on input "text" at bounding box center [746, 30] width 47 height 23
type input "10"
click at [792, 37] on link at bounding box center [792, 30] width 23 height 23
click at [434, 29] on span "[PERSON_NAME]" at bounding box center [413, 27] width 70 height 10
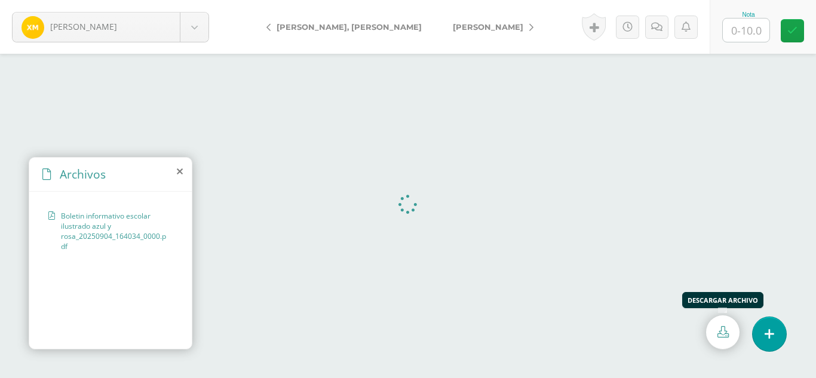
click at [729, 333] on link at bounding box center [722, 332] width 33 height 34
click at [758, 36] on input "text" at bounding box center [746, 30] width 47 height 23
type input "10"
click at [812, 27] on div "Nota 10" at bounding box center [763, 27] width 106 height 54
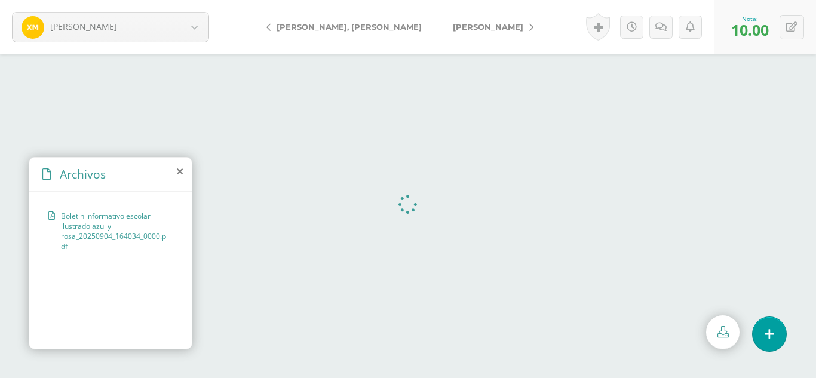
click at [437, 21] on link "[PERSON_NAME]" at bounding box center [490, 27] width 106 height 29
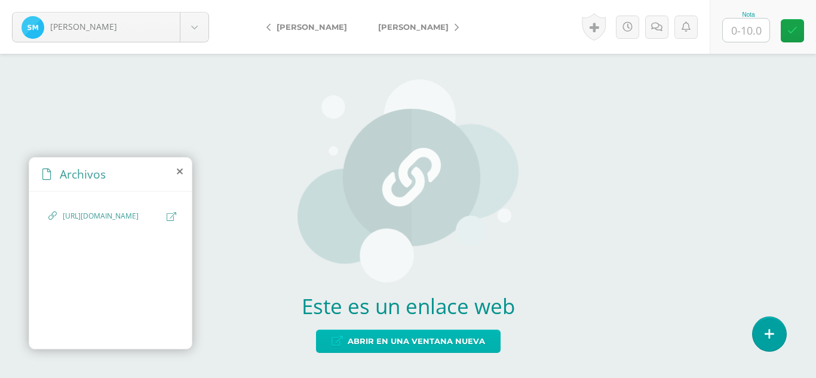
click at [423, 342] on span "Abrir en una ventana nueva" at bounding box center [416, 341] width 137 height 22
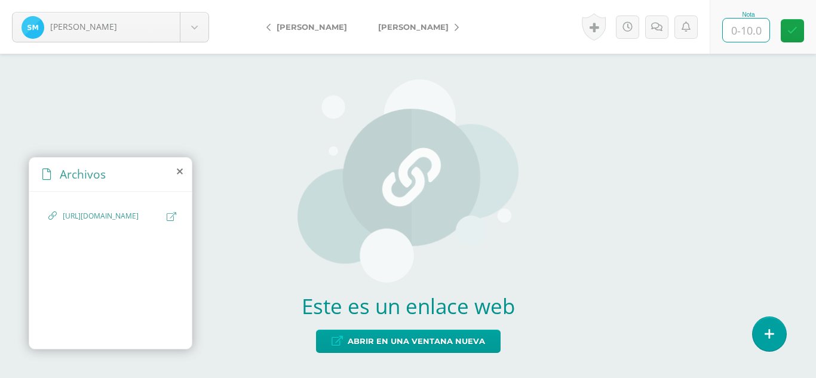
click at [747, 29] on input "text" at bounding box center [746, 30] width 47 height 23
type input "10"
click at [800, 32] on link at bounding box center [792, 30] width 23 height 23
click at [437, 25] on span "[PERSON_NAME]" at bounding box center [413, 27] width 70 height 10
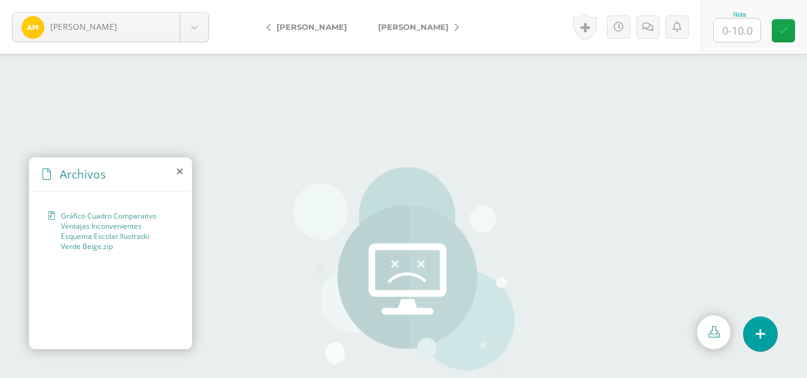
click at [95, 226] on span "Gráfico Cuadro Comparativo Ventajas Inconvenientes Esquema Escolar Ilustrado Ve…" at bounding box center [114, 231] width 106 height 41
click at [723, 36] on input "text" at bounding box center [737, 30] width 47 height 23
type input "0"
click at [645, 35] on link at bounding box center [647, 27] width 23 height 23
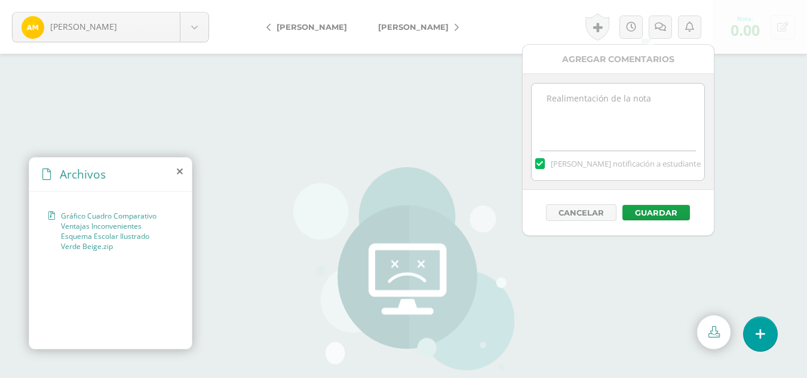
click at [609, 122] on textarea at bounding box center [618, 114] width 173 height 60
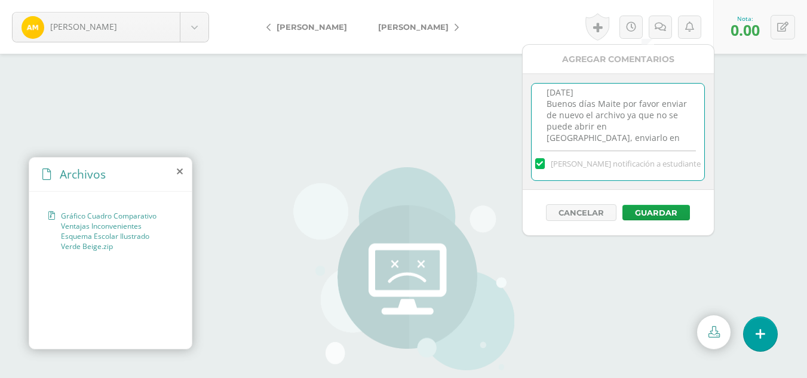
scroll to position [17, 0]
type textarea "11 de septiembre Buenos días Maite por favor enviar de nuevo el archivo ya que …"
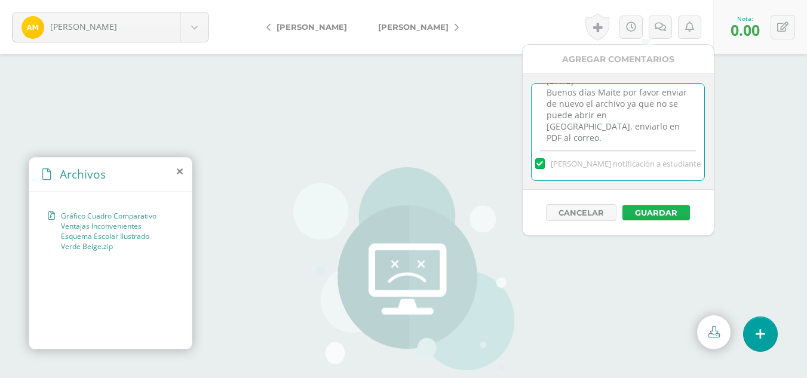
click at [633, 209] on button "Guardar" at bounding box center [656, 213] width 68 height 16
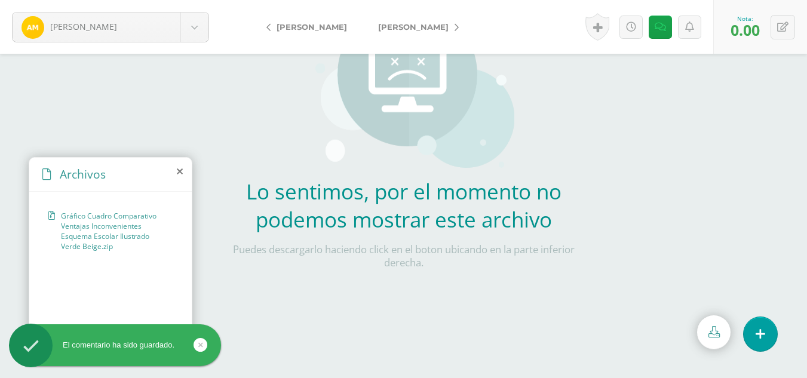
scroll to position [219, 0]
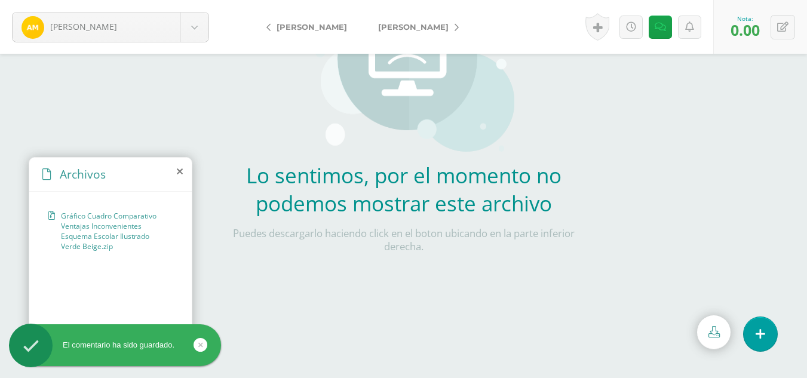
click at [114, 225] on span "Gráfico Cuadro Comparativo Ventajas Inconvenientes Esquema Escolar Ilustrado Ve…" at bounding box center [114, 231] width 106 height 41
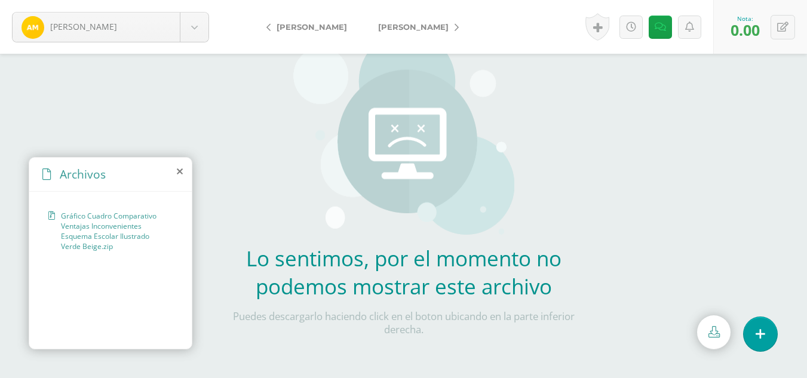
scroll to position [142, 0]
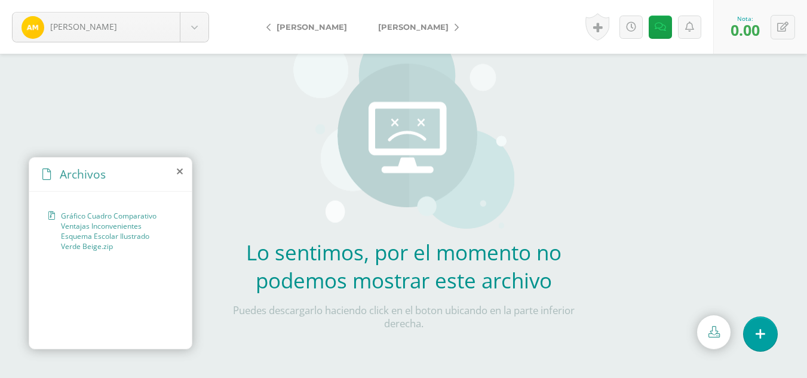
click at [107, 246] on span "Gráfico Cuadro Comparativo Ventajas Inconvenientes Esquema Escolar Ilustrado Ve…" at bounding box center [114, 231] width 106 height 41
click at [713, 326] on icon at bounding box center [713, 331] width 11 height 11
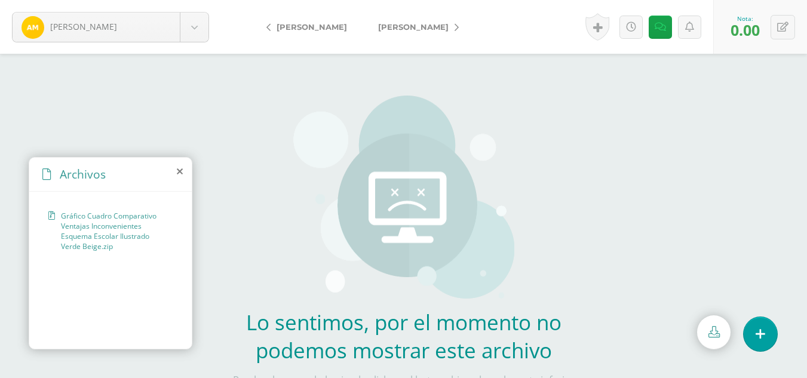
scroll to position [73, 0]
click at [412, 30] on span "[PERSON_NAME]" at bounding box center [413, 27] width 70 height 10
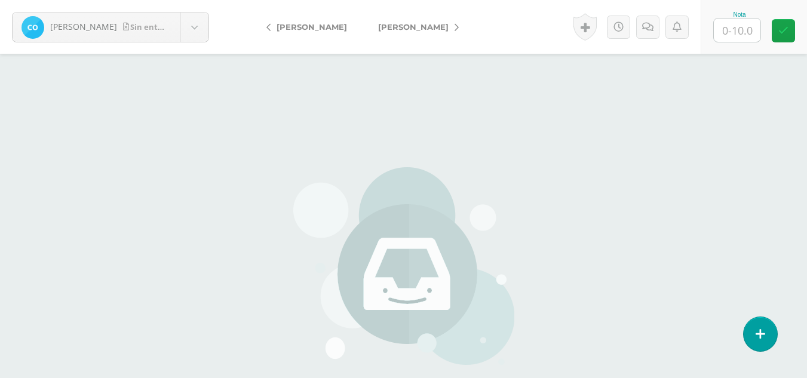
click at [732, 27] on input "text" at bounding box center [737, 30] width 47 height 23
type input "0"
click at [658, 28] on link at bounding box center [647, 27] width 23 height 23
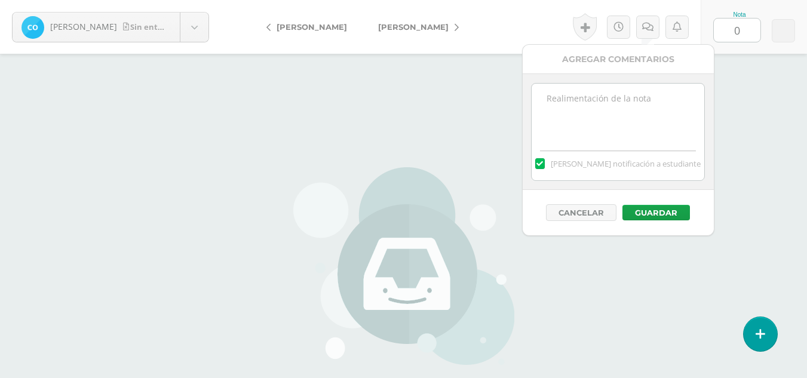
click at [633, 100] on textarea at bounding box center [618, 114] width 173 height 60
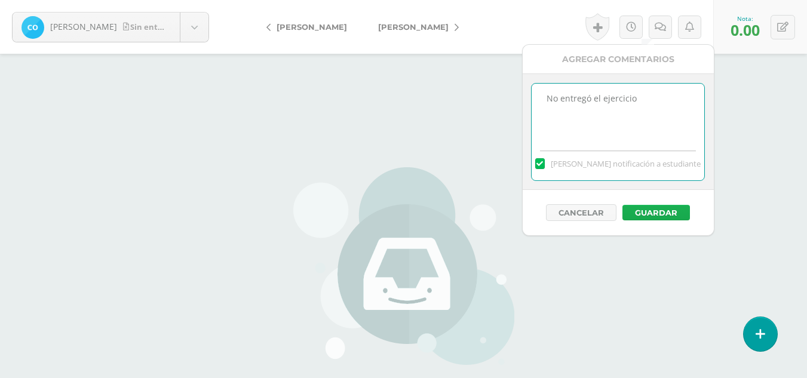
type textarea "No entregó el ejercicio"
click at [654, 211] on button "Guardar" at bounding box center [656, 213] width 68 height 16
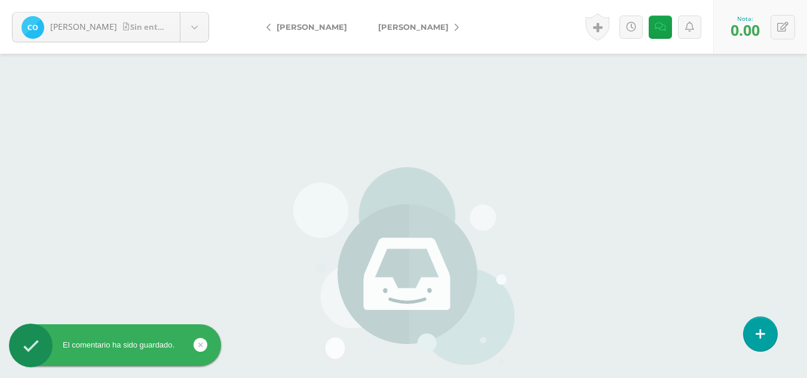
click at [407, 33] on link "[PERSON_NAME]" at bounding box center [416, 27] width 106 height 29
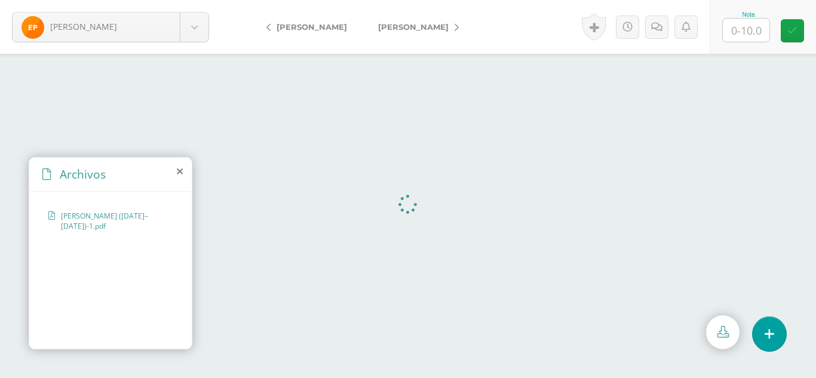
click at [753, 42] on div at bounding box center [746, 30] width 48 height 24
click at [753, 36] on input "text" at bounding box center [746, 30] width 47 height 23
type input "10"
click at [793, 32] on icon at bounding box center [792, 31] width 10 height 10
click at [394, 29] on span "[PERSON_NAME]" at bounding box center [413, 27] width 70 height 10
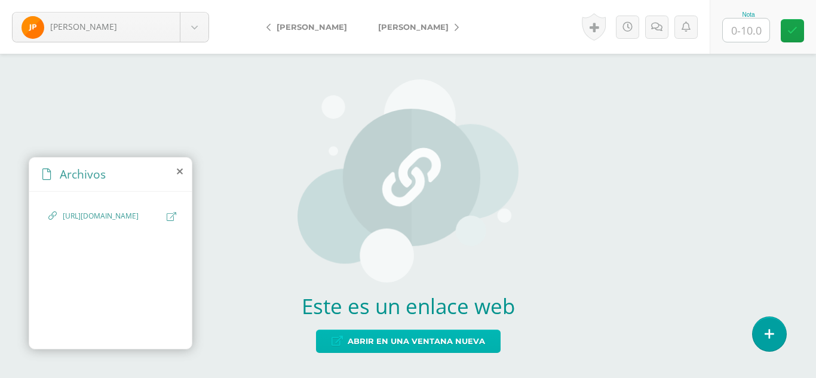
click at [452, 336] on span "Abrir en una ventana nueva" at bounding box center [416, 341] width 137 height 22
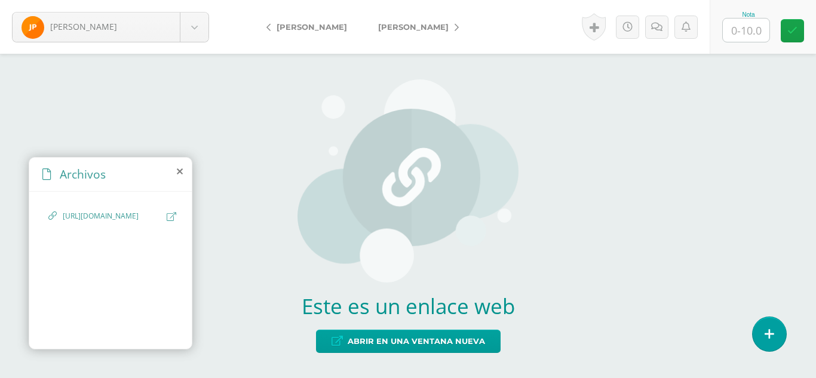
click at [751, 30] on input "text" at bounding box center [746, 30] width 47 height 23
type input "7"
type input "6"
click at [665, 24] on link at bounding box center [656, 27] width 23 height 23
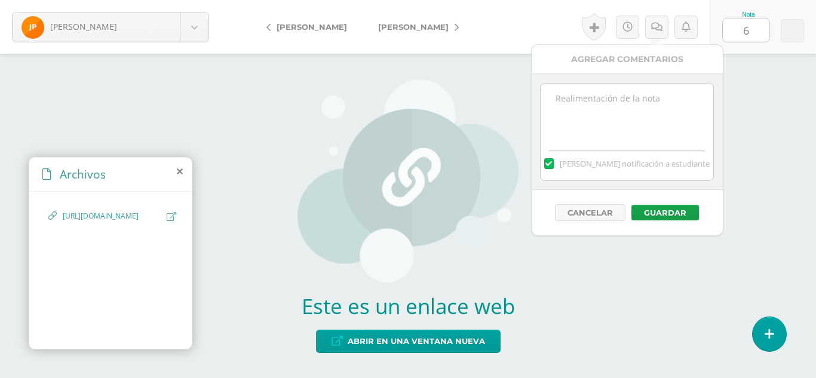
click at [632, 125] on textarea at bounding box center [627, 114] width 173 height 60
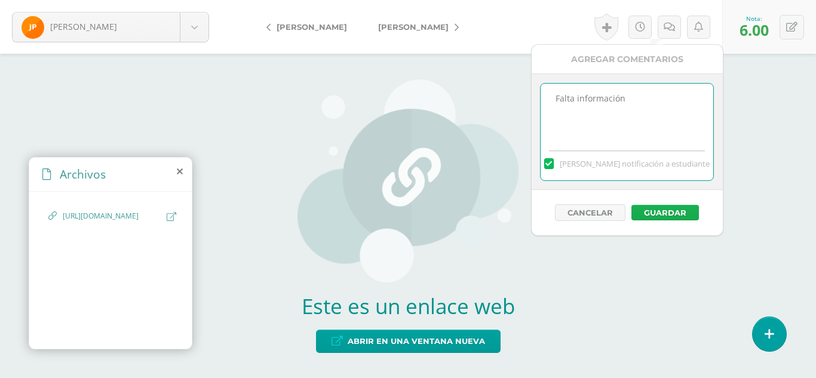
type textarea "Falta información"
click at [658, 208] on button "Guardar" at bounding box center [665, 213] width 68 height 16
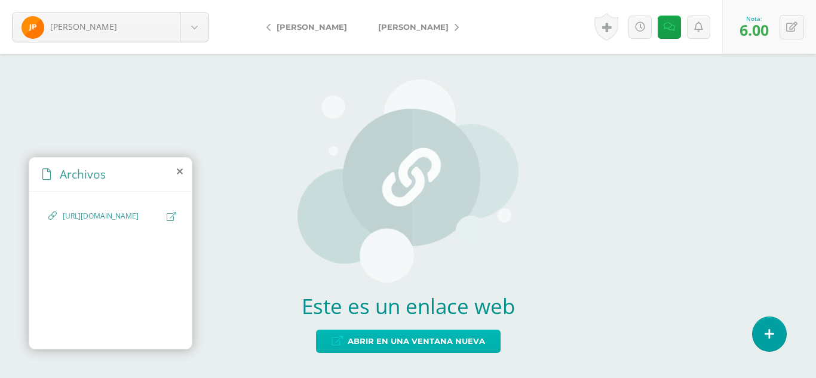
click at [433, 345] on span "Abrir en una ventana nueva" at bounding box center [416, 341] width 137 height 22
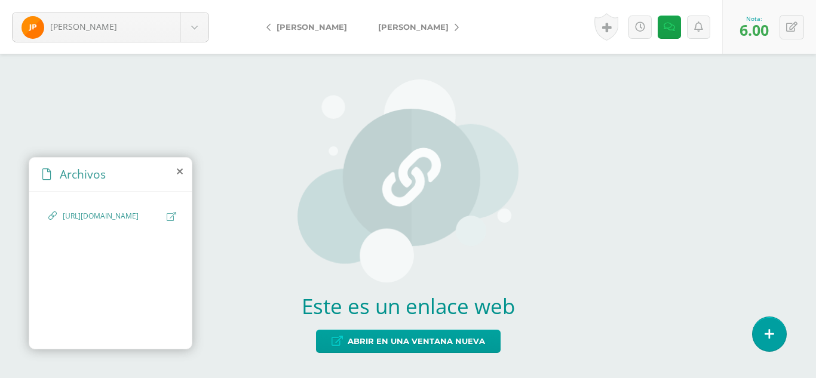
click at [391, 23] on span "[PERSON_NAME]" at bounding box center [413, 27] width 70 height 10
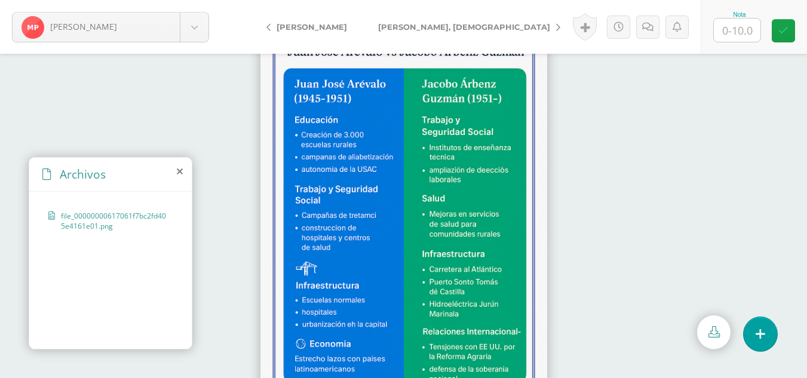
click at [732, 36] on input "text" at bounding box center [737, 30] width 47 height 23
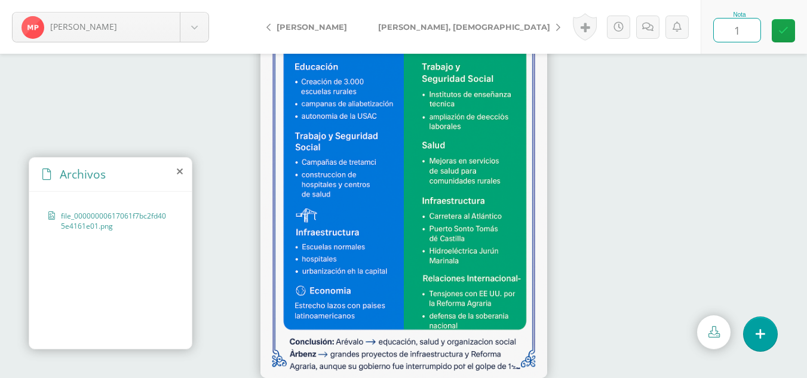
type input "10"
click at [774, 33] on link at bounding box center [783, 30] width 23 height 23
click at [376, 32] on link "[PERSON_NAME], [DEMOGRAPHIC_DATA]" at bounding box center [466, 27] width 207 height 29
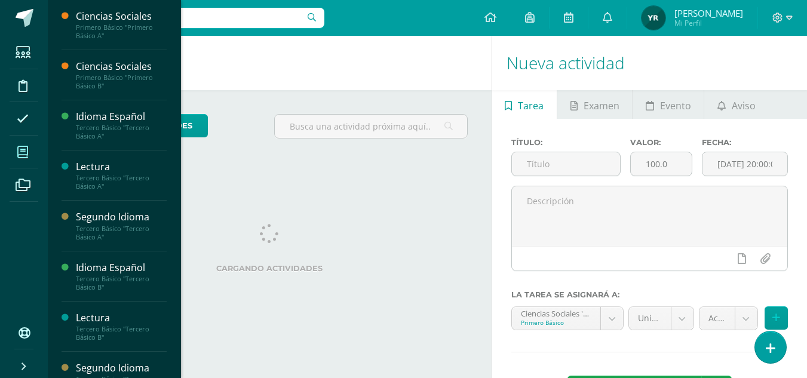
click at [26, 157] on icon at bounding box center [22, 152] width 11 height 12
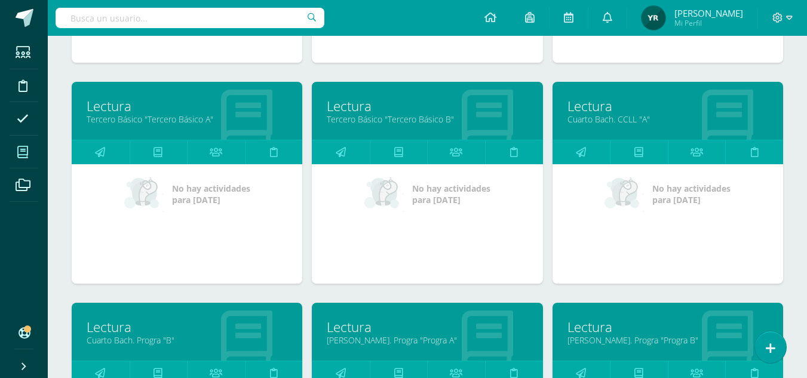
scroll to position [808, 0]
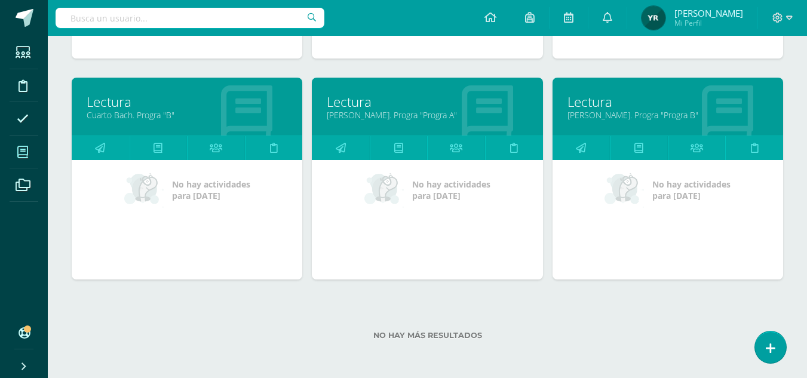
click at [353, 112] on link "[PERSON_NAME]. Progra "Progra A"" at bounding box center [427, 114] width 201 height 11
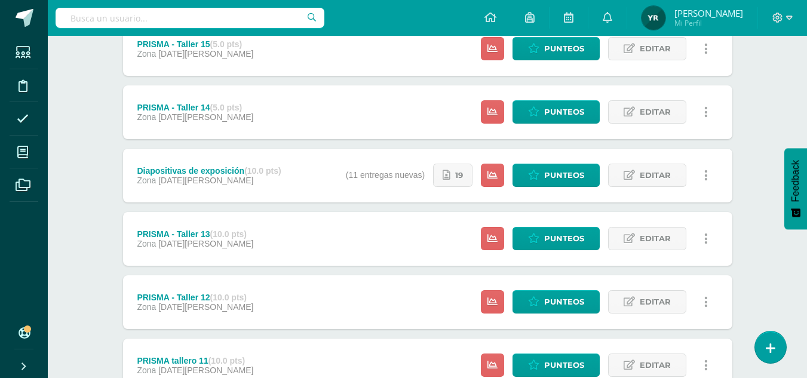
scroll to position [217, 0]
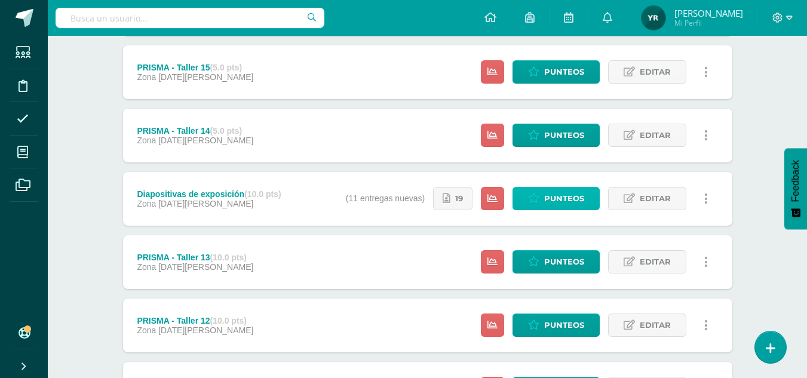
click at [560, 198] on span "Punteos" at bounding box center [564, 199] width 40 height 22
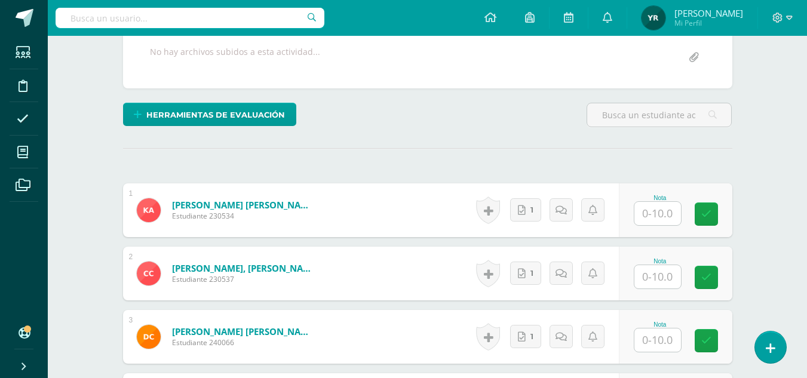
scroll to position [232, 0]
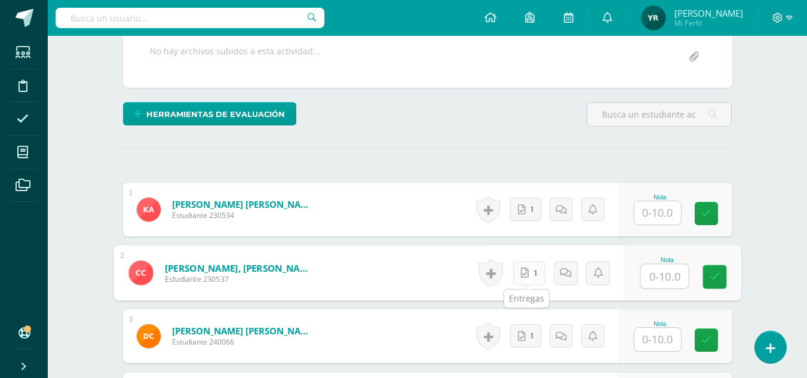
click at [529, 277] on link "1" at bounding box center [529, 273] width 32 height 24
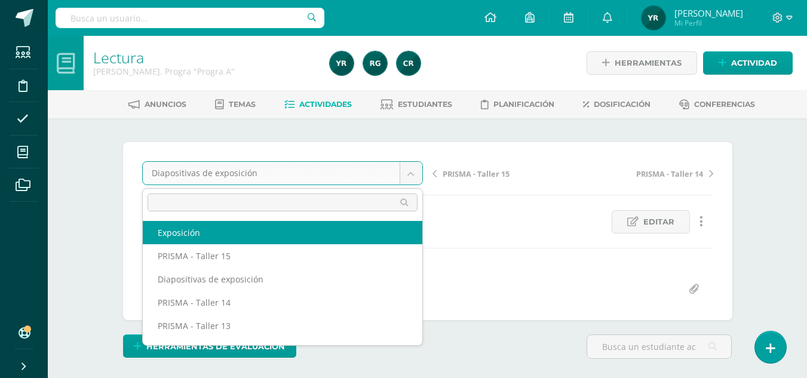
select select "/dashboard/teacher/grade-activity/107690/"
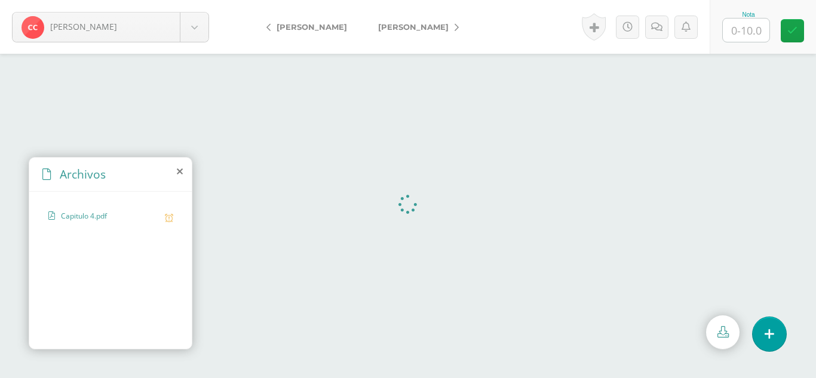
click at [733, 336] on link at bounding box center [722, 332] width 33 height 34
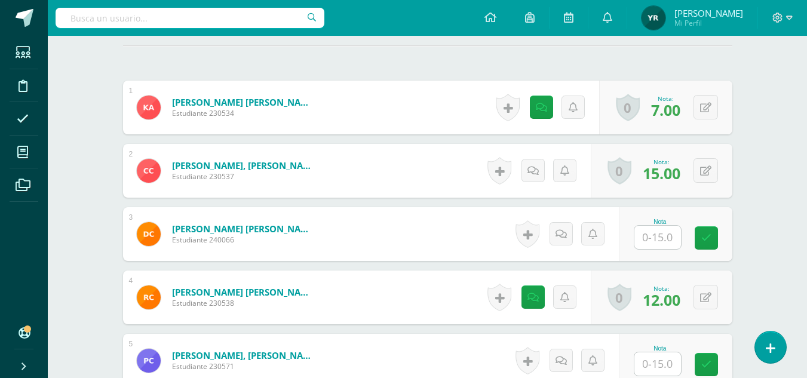
scroll to position [38, 0]
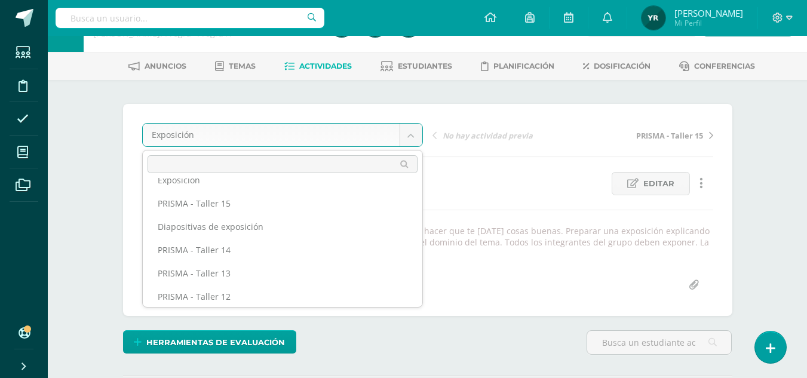
scroll to position [0, 0]
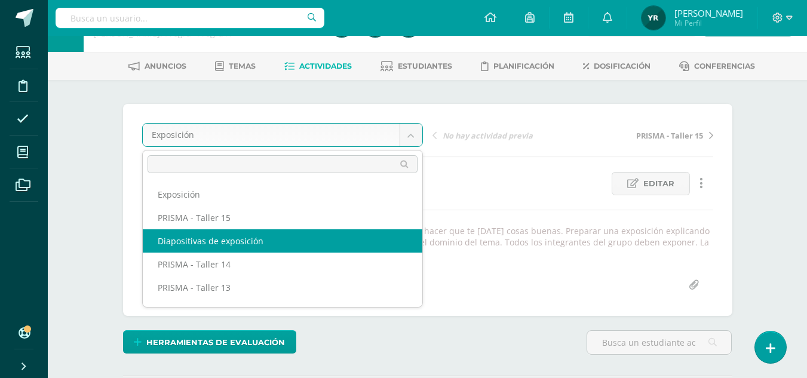
select select "/dashboard/teacher/grade-activity/107662/"
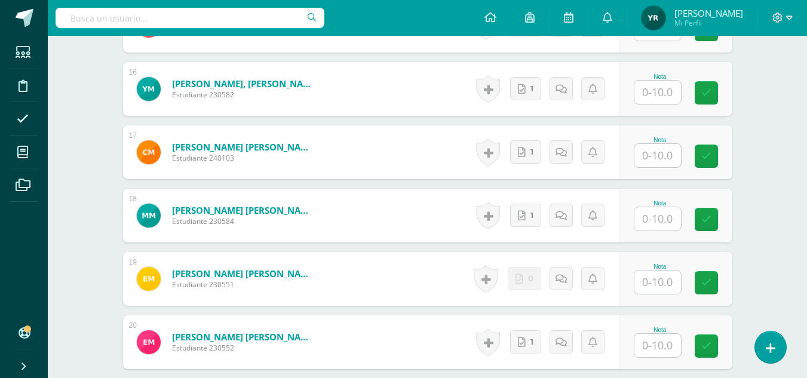
scroll to position [1303, 0]
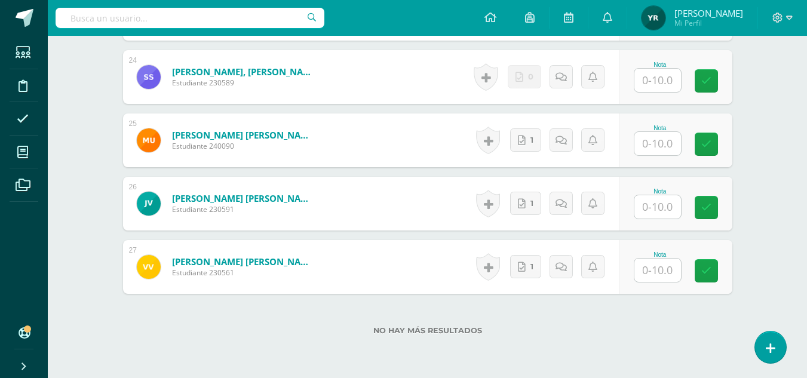
scroll to position [1874, 0]
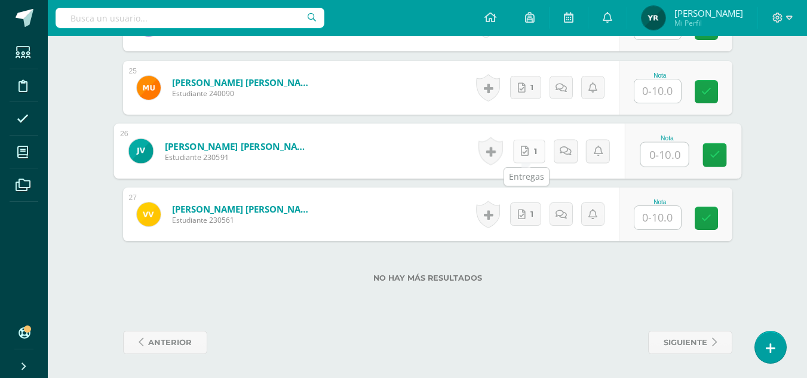
click at [530, 154] on link "1" at bounding box center [529, 151] width 32 height 24
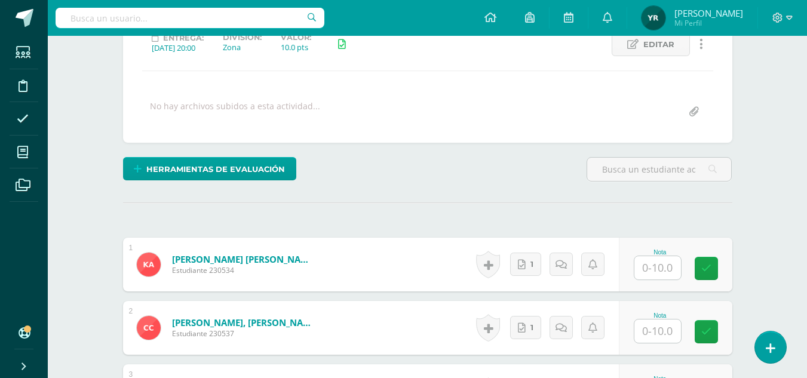
scroll to position [0, 0]
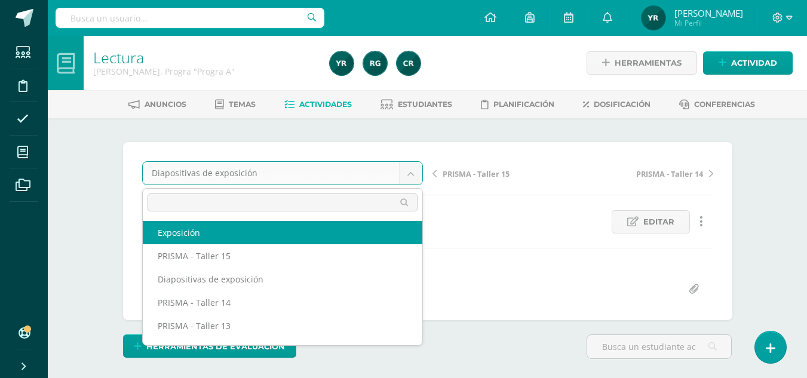
select select "/dashboard/teacher/grade-activity/107690/"
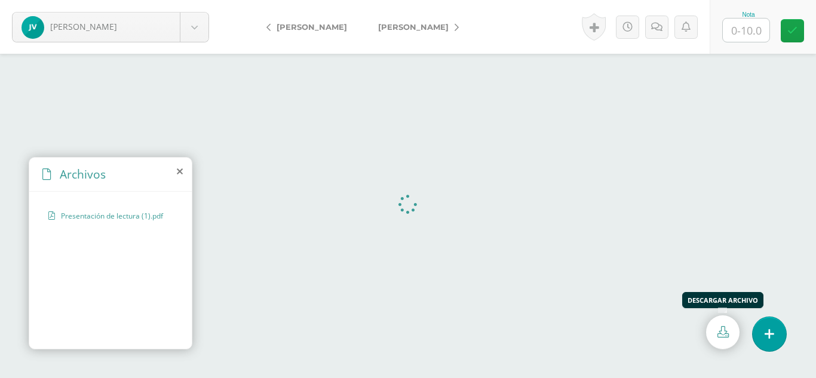
click at [719, 339] on link at bounding box center [722, 332] width 33 height 34
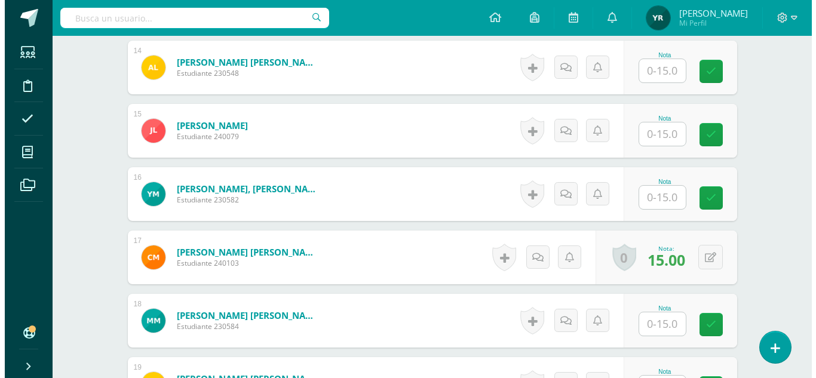
scroll to position [1232, 0]
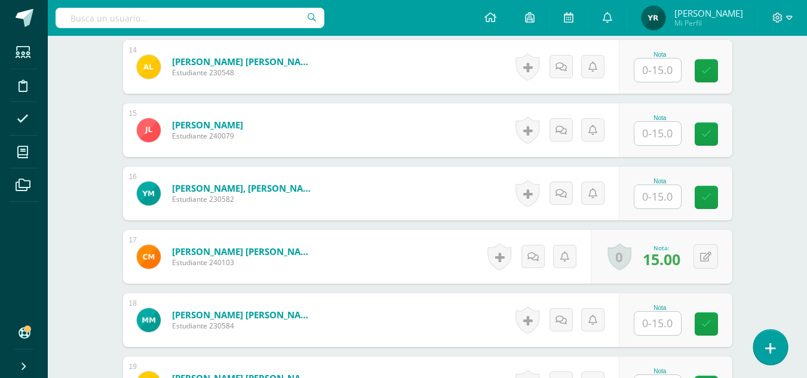
click at [777, 352] on link at bounding box center [770, 347] width 34 height 35
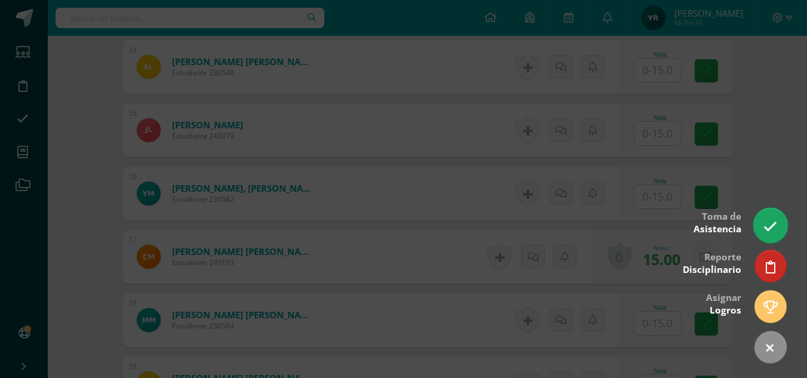
click at [772, 232] on icon at bounding box center [770, 227] width 14 height 14
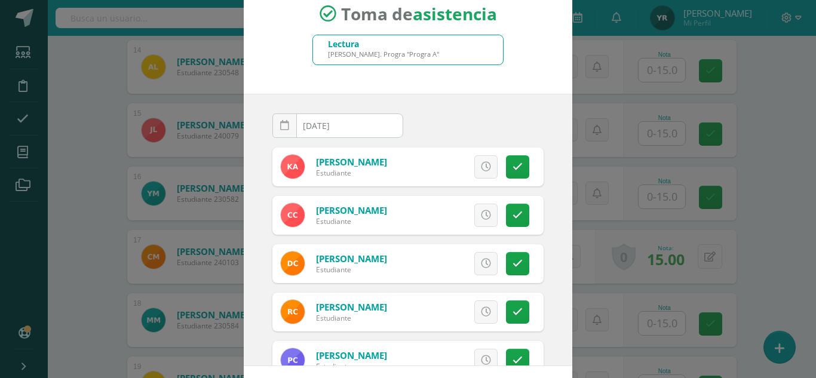
scroll to position [73, 0]
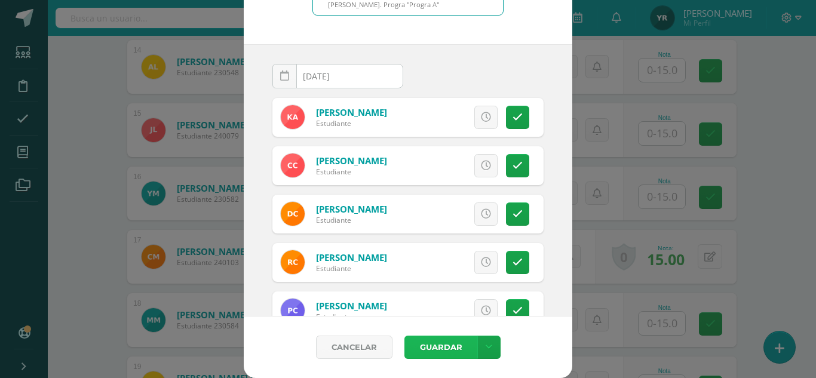
click at [424, 347] on button "Guardar" at bounding box center [440, 347] width 73 height 23
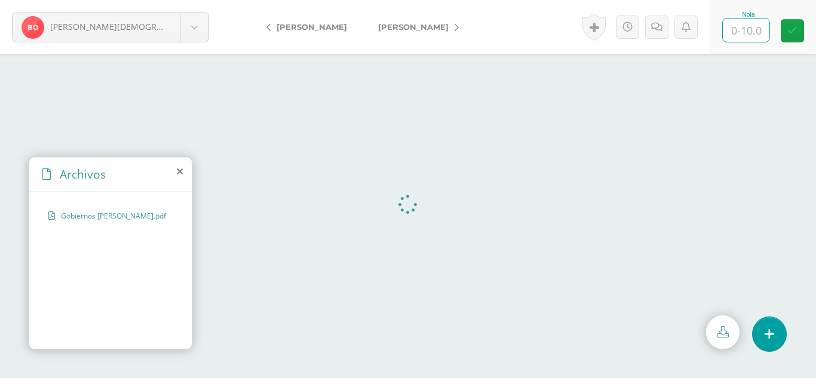
click at [741, 23] on input "text" at bounding box center [746, 30] width 47 height 23
type input "10"
click at [778, 27] on div "Nota 10" at bounding box center [763, 27] width 106 height 54
click at [390, 19] on link "[PERSON_NAME]" at bounding box center [416, 27] width 106 height 29
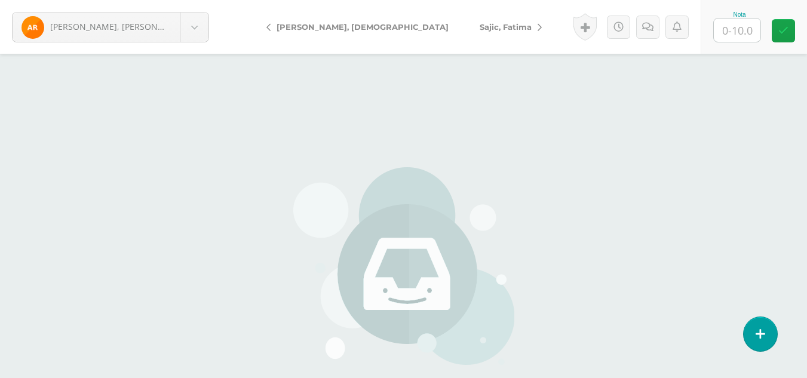
click at [480, 28] on span "Sajic, Fatima" at bounding box center [506, 27] width 52 height 10
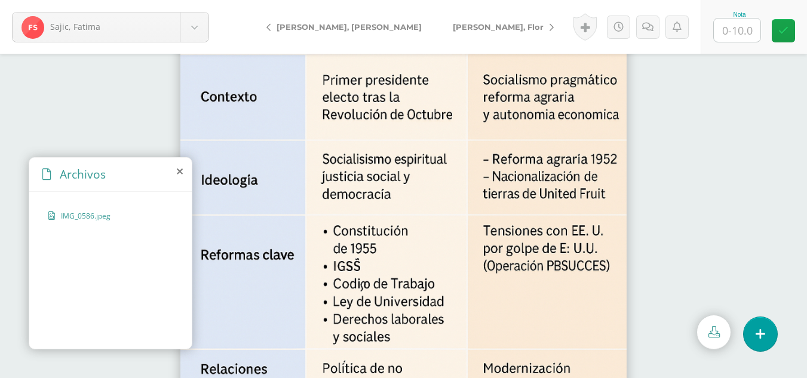
click at [753, 28] on input "text" at bounding box center [737, 30] width 47 height 23
type input "3"
click at [644, 31] on icon at bounding box center [647, 27] width 11 height 10
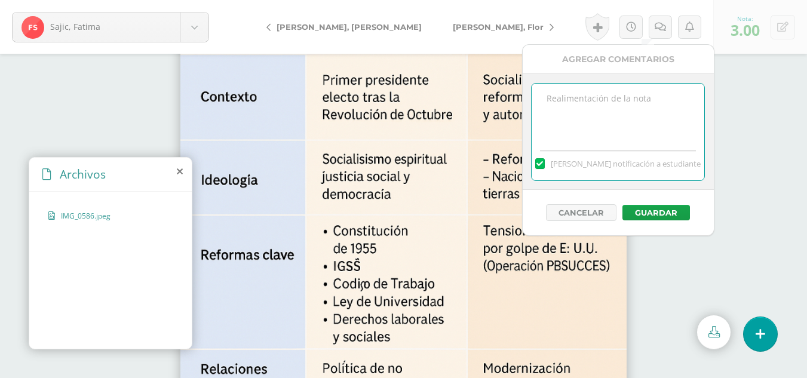
click at [637, 119] on textarea at bounding box center [618, 114] width 173 height 60
click at [647, 102] on textarea "Faltan obras de los presindentes ." at bounding box center [618, 114] width 173 height 60
click at [596, 99] on textarea "Faltan obras de los presidentes ." at bounding box center [618, 114] width 173 height 60
click at [570, 101] on textarea "Faltan obras de los presidentes ." at bounding box center [618, 114] width 173 height 60
type textarea "Faltan mas obras de los presidentes ."
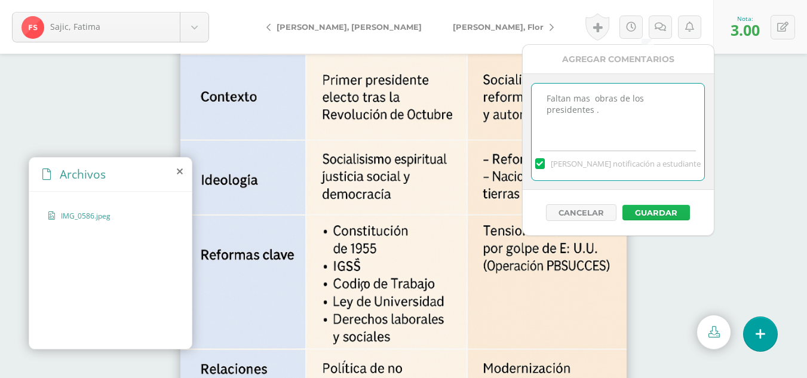
click at [651, 213] on button "Guardar" at bounding box center [656, 213] width 68 height 16
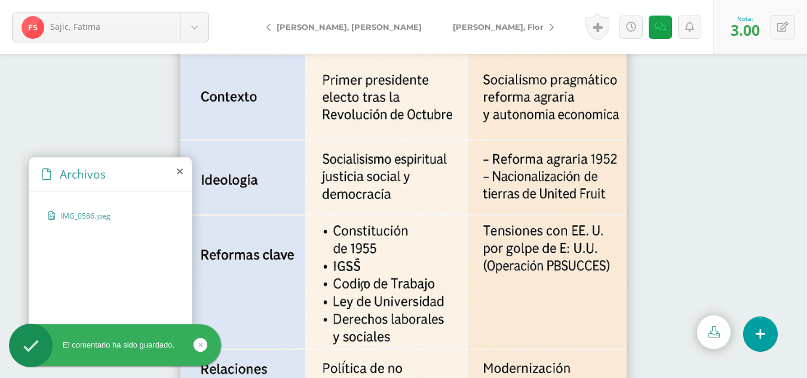
click at [453, 29] on span "[PERSON_NAME], Flor" at bounding box center [498, 27] width 91 height 10
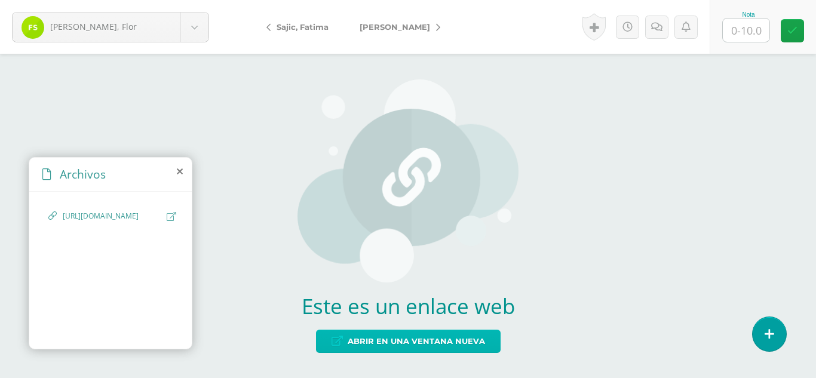
click at [434, 333] on span "Abrir en una ventana nueva" at bounding box center [416, 341] width 137 height 22
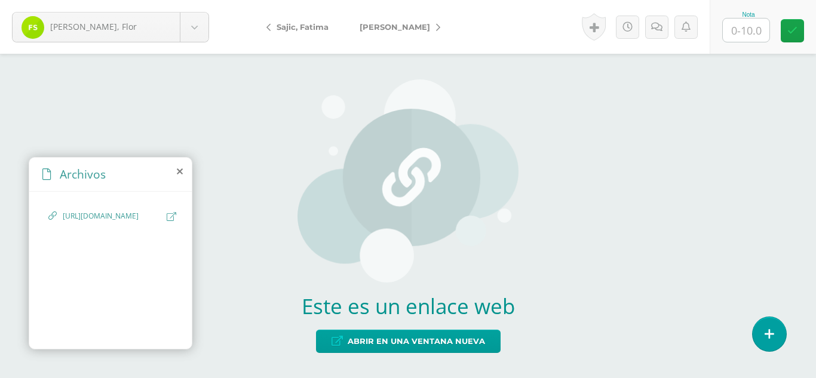
click at [749, 31] on input "text" at bounding box center [746, 30] width 47 height 23
type input "10"
click at [800, 41] on link at bounding box center [792, 30] width 23 height 23
click at [392, 32] on link "[PERSON_NAME]" at bounding box center [397, 27] width 106 height 29
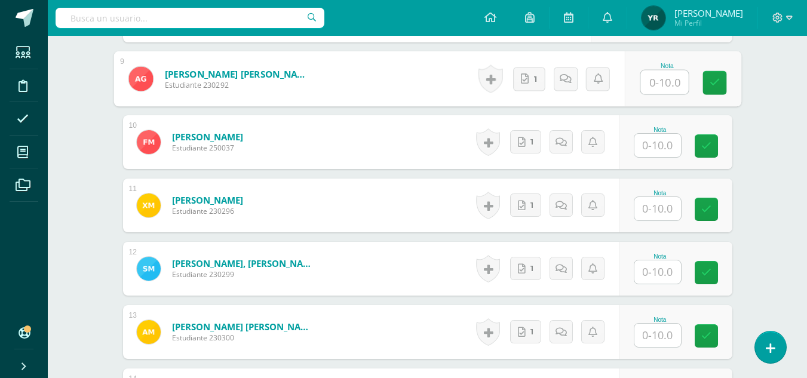
scroll to position [892, 0]
